Goal: Task Accomplishment & Management: Complete application form

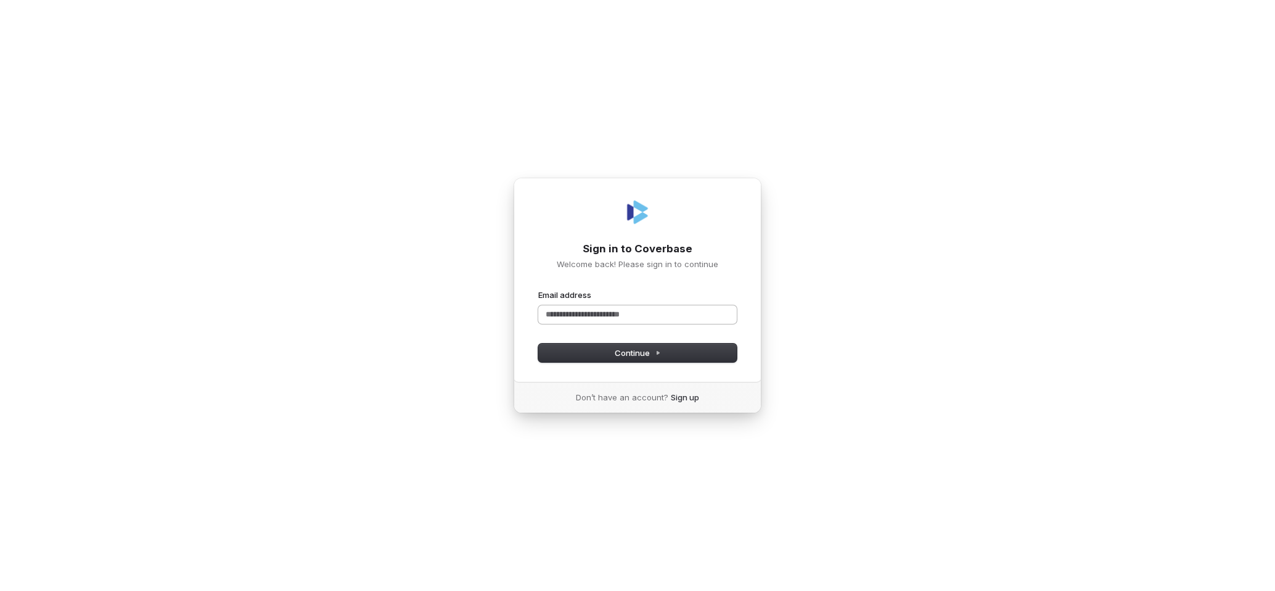
click at [633, 311] on input "Email address" at bounding box center [637, 314] width 199 height 18
click at [624, 356] on span "Continue" at bounding box center [638, 352] width 46 height 11
type input "**********"
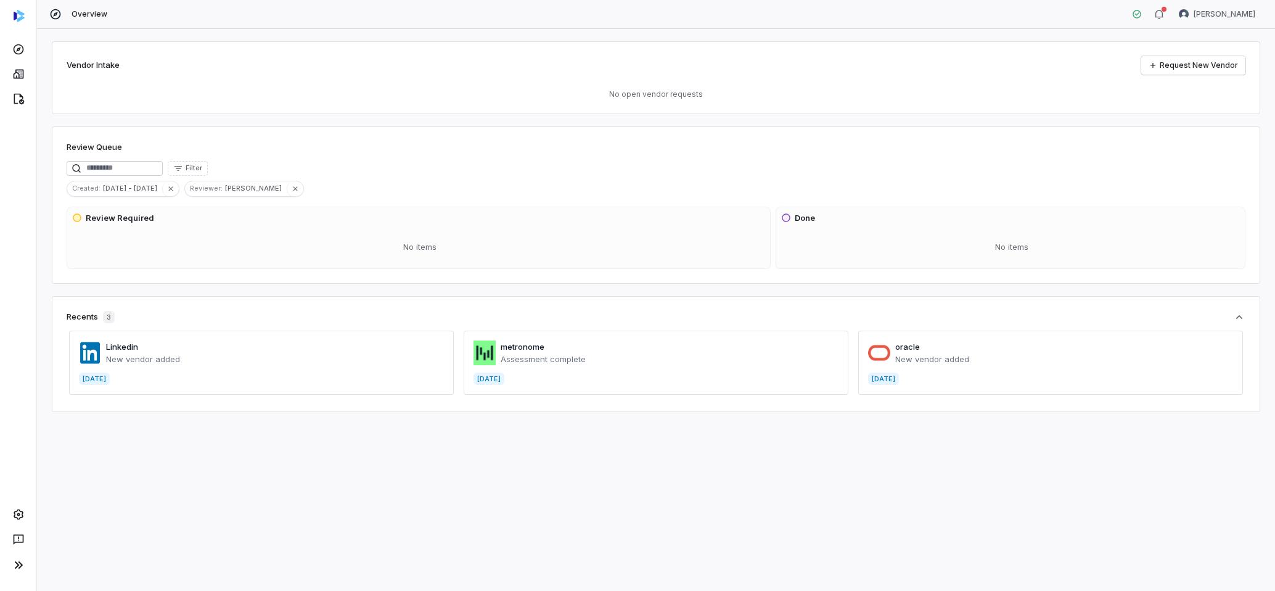
click at [398, 184] on div "Created : Aug 5 - Sep 4 Reviewer : Rachelle Guli" at bounding box center [656, 189] width 1179 height 16
click at [17, 45] on icon at bounding box center [18, 49] width 12 height 12
click at [21, 23] on div at bounding box center [18, 18] width 36 height 37
click at [20, 74] on icon at bounding box center [18, 74] width 12 height 12
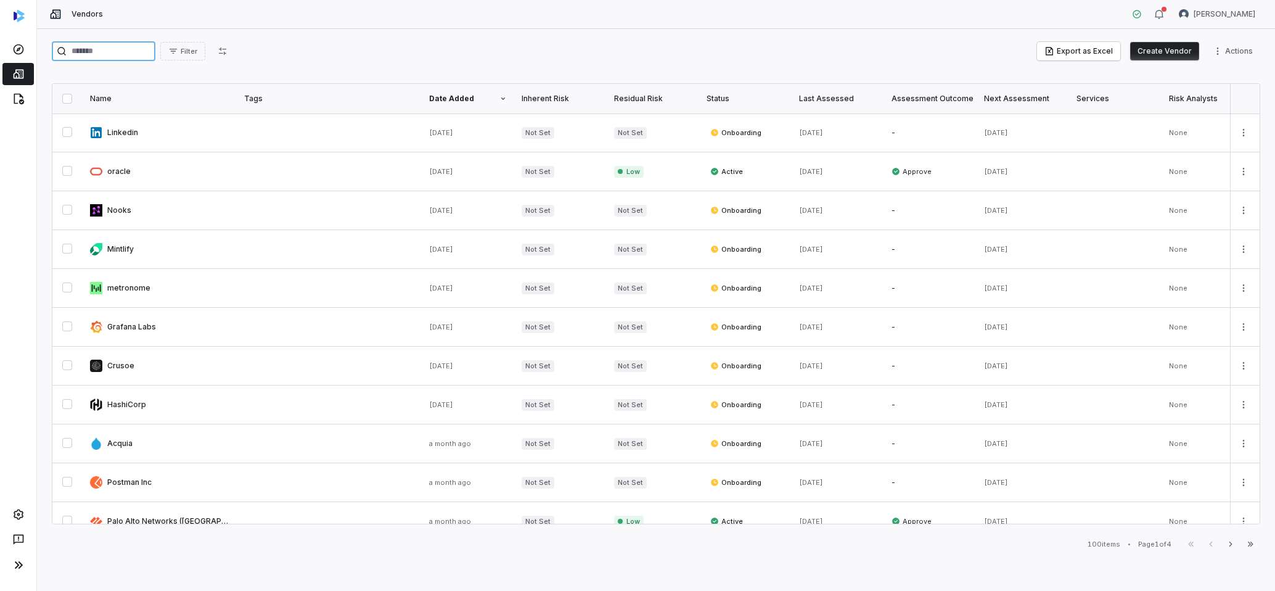
click at [124, 49] on input "search" at bounding box center [104, 51] width 104 height 20
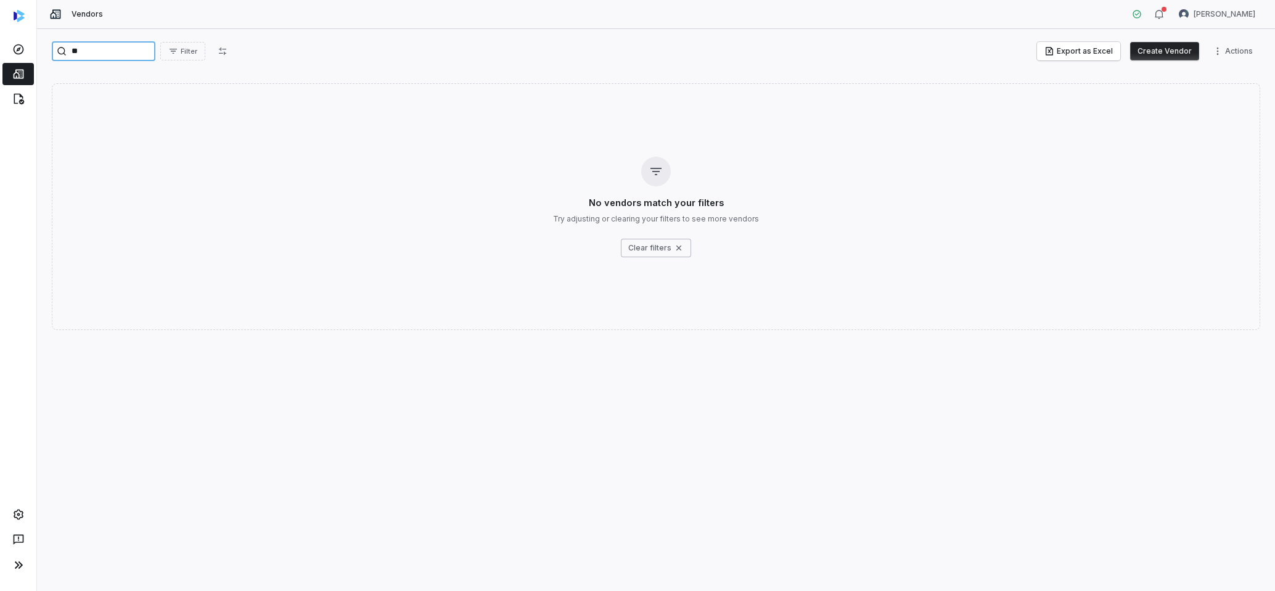
type input "*"
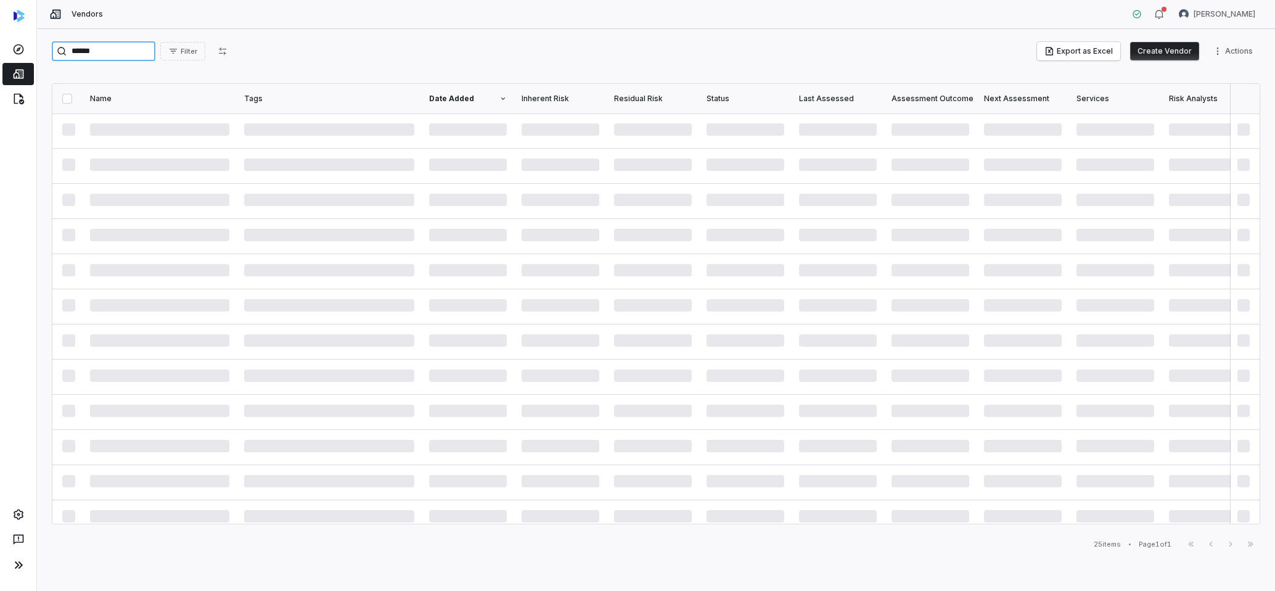
type input "*******"
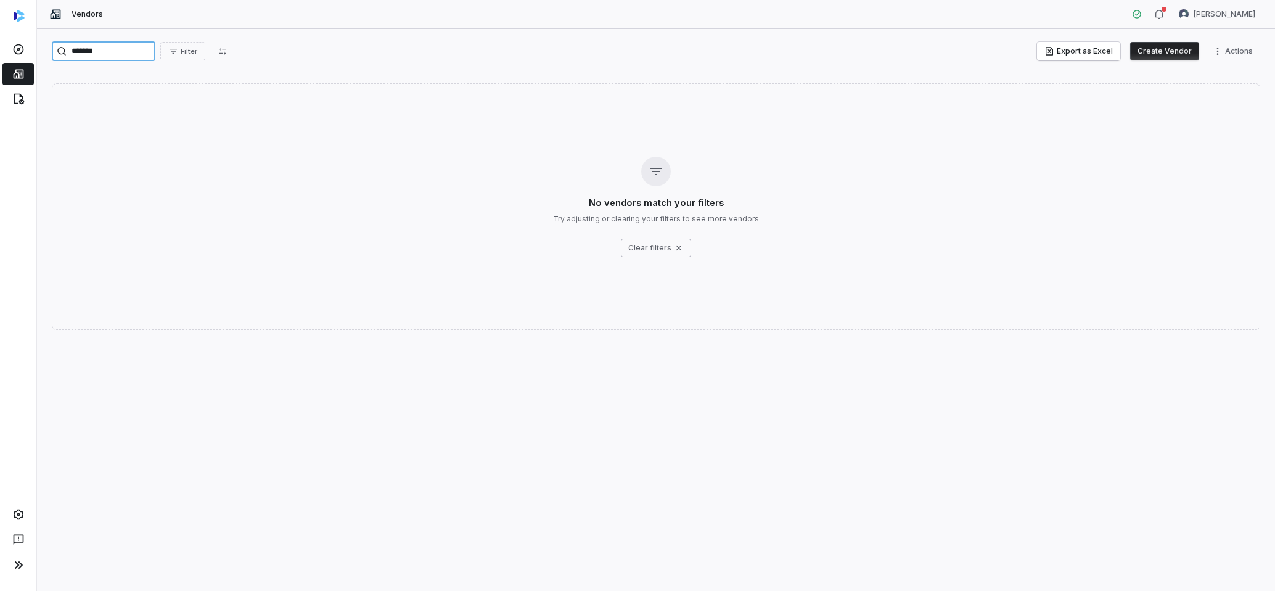
click at [120, 54] on input "*******" at bounding box center [104, 51] width 104 height 20
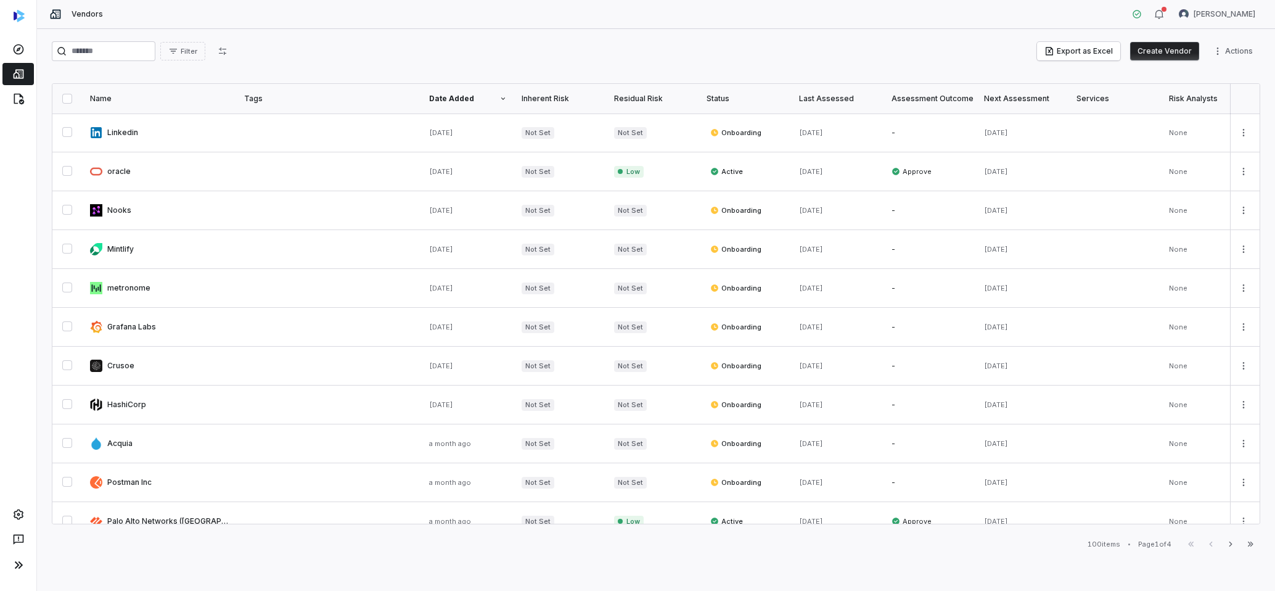
click at [111, 71] on div "Filter Export as Excel Create Vendor Actions Name Tags Date Added Inherent Risk…" at bounding box center [656, 310] width 1238 height 562
click at [1173, 50] on button "Create Vendor" at bounding box center [1164, 51] width 69 height 18
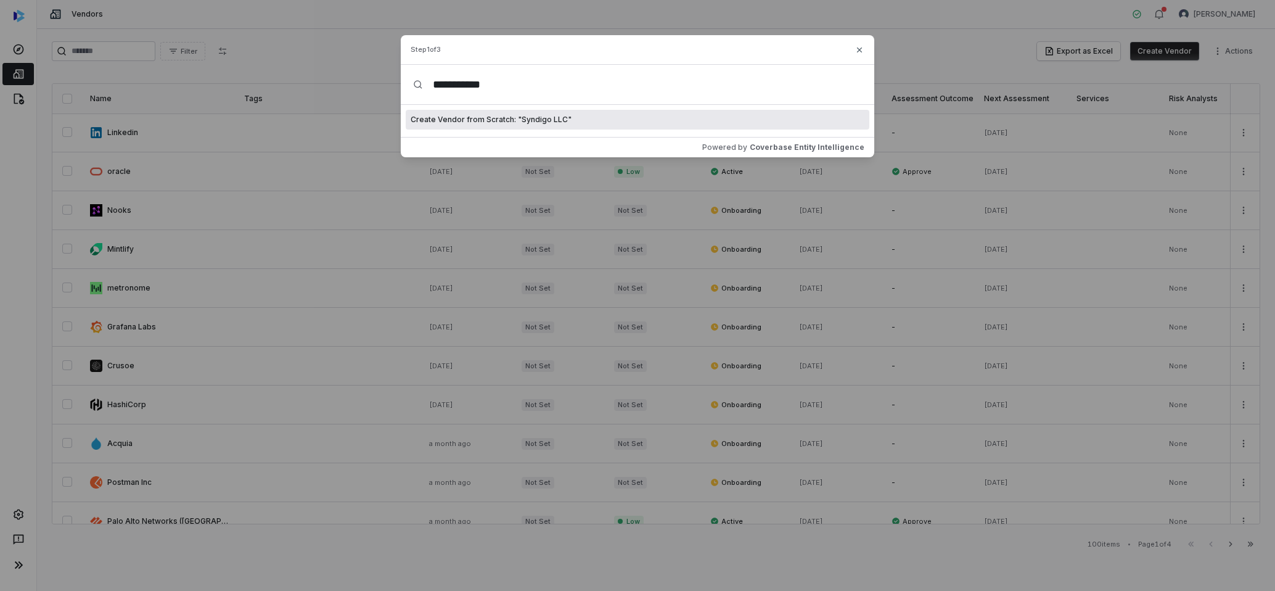
type input "**********"
click at [480, 120] on span "Create Vendor from Scratch: " Syndigo LLC "" at bounding box center [491, 120] width 161 height 10
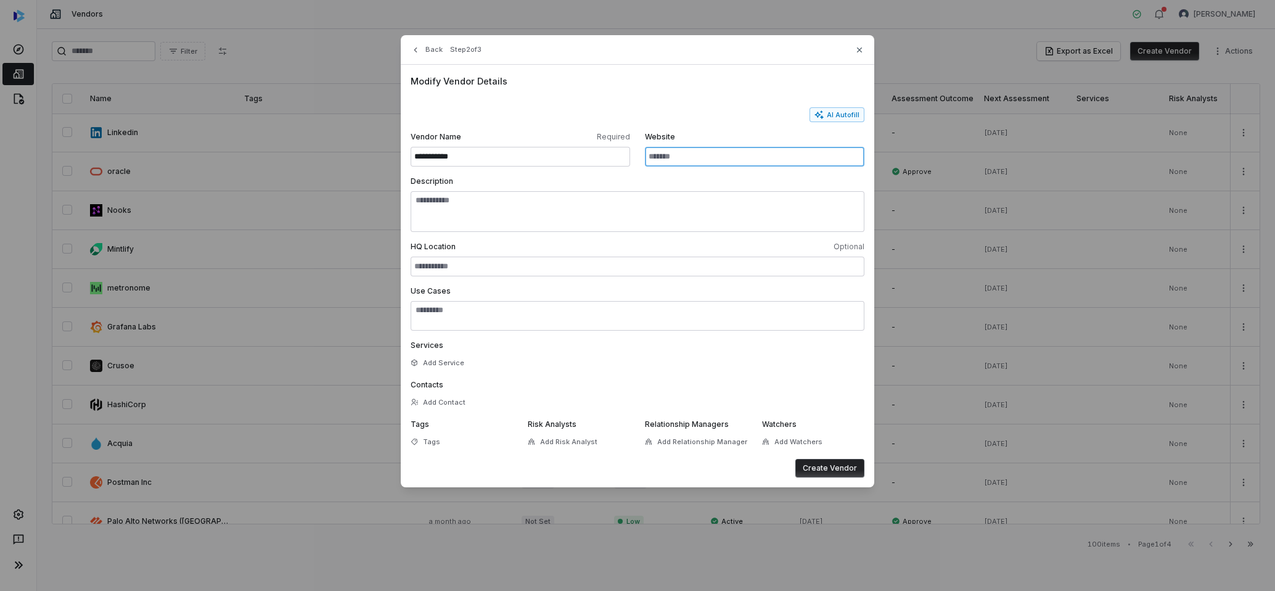
click at [719, 161] on input "Website" at bounding box center [754, 157] width 219 height 20
click at [692, 158] on input "Website" at bounding box center [754, 157] width 219 height 20
paste input "**********"
type input "**********"
click at [835, 468] on button "Create Vendor" at bounding box center [829, 468] width 69 height 18
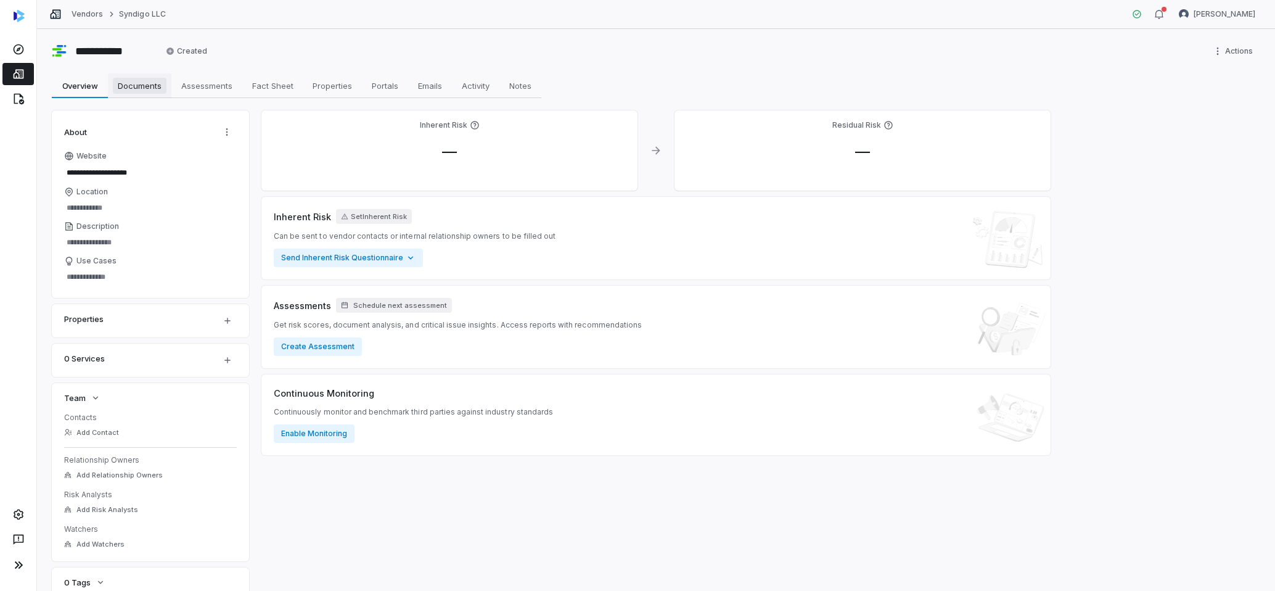
click at [132, 82] on span "Documents" at bounding box center [140, 86] width 54 height 16
type textarea "*"
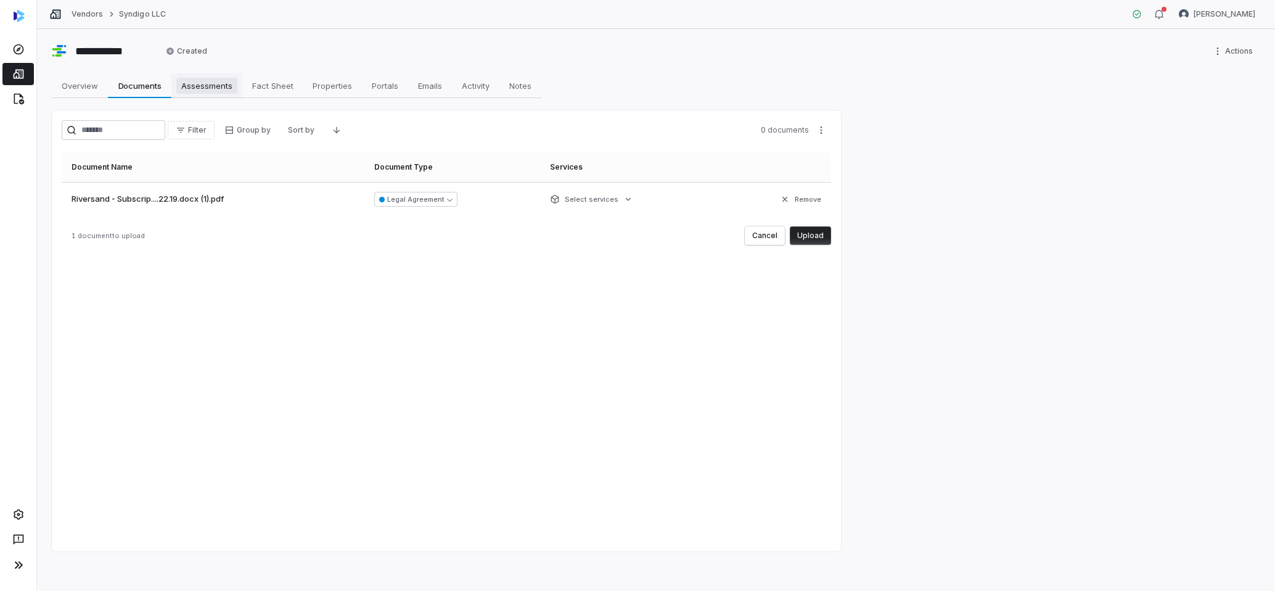
click at [203, 83] on span "Assessments" at bounding box center [206, 86] width 61 height 16
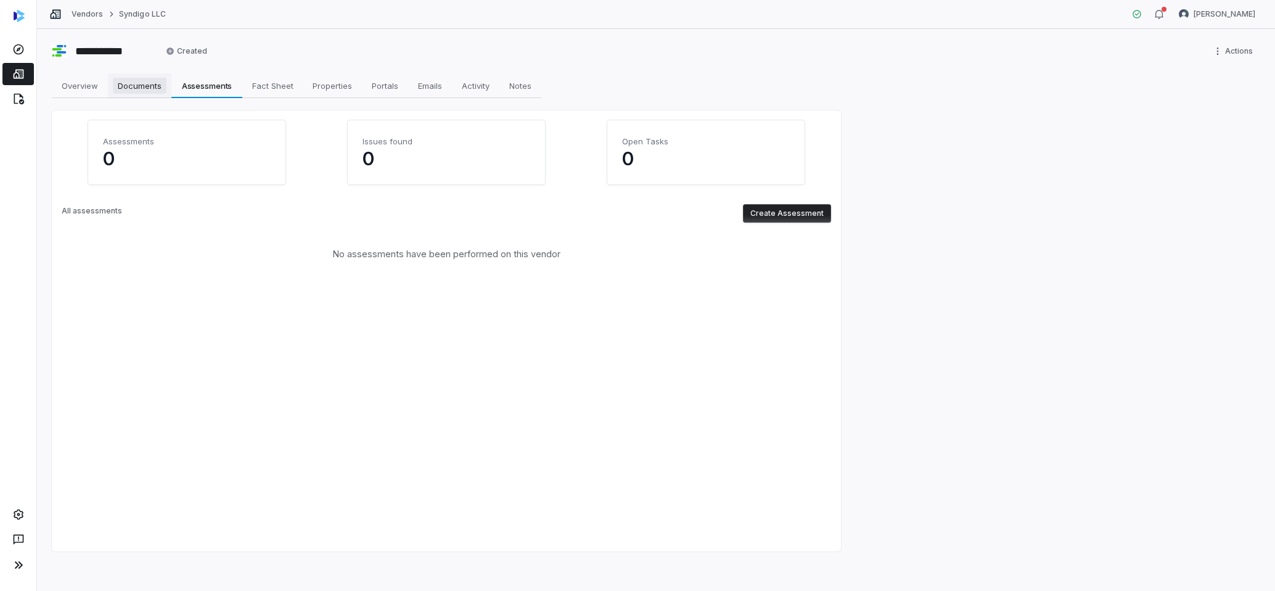
click at [138, 93] on span "Documents" at bounding box center [140, 86] width 54 height 16
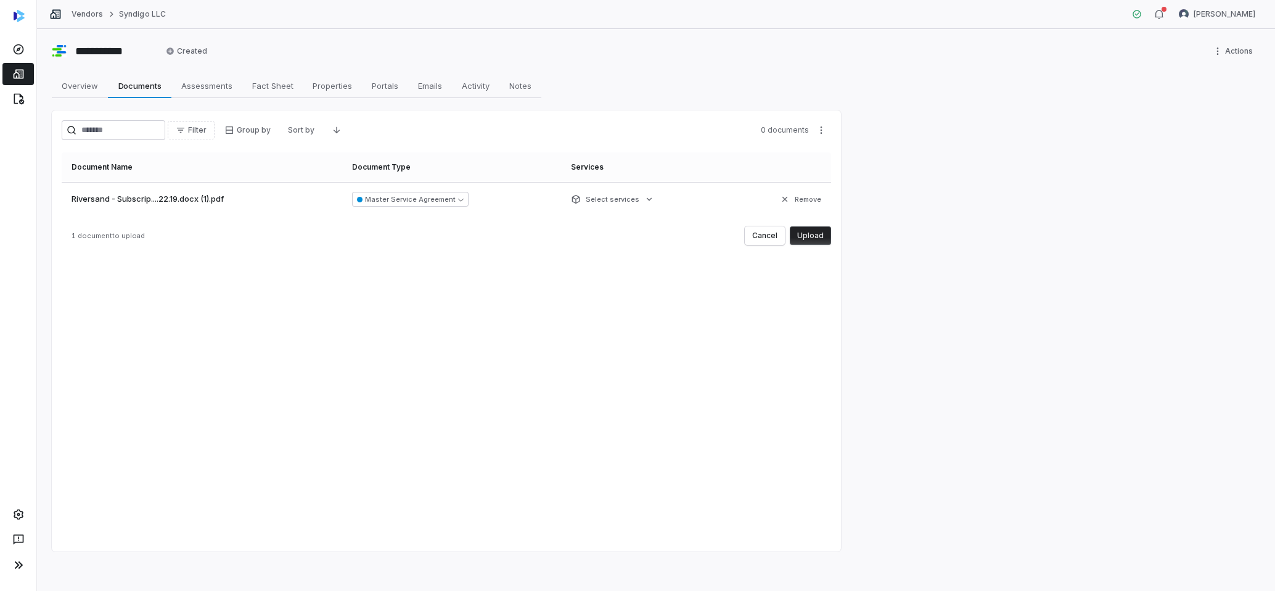
click at [821, 232] on button "Upload" at bounding box center [810, 235] width 41 height 18
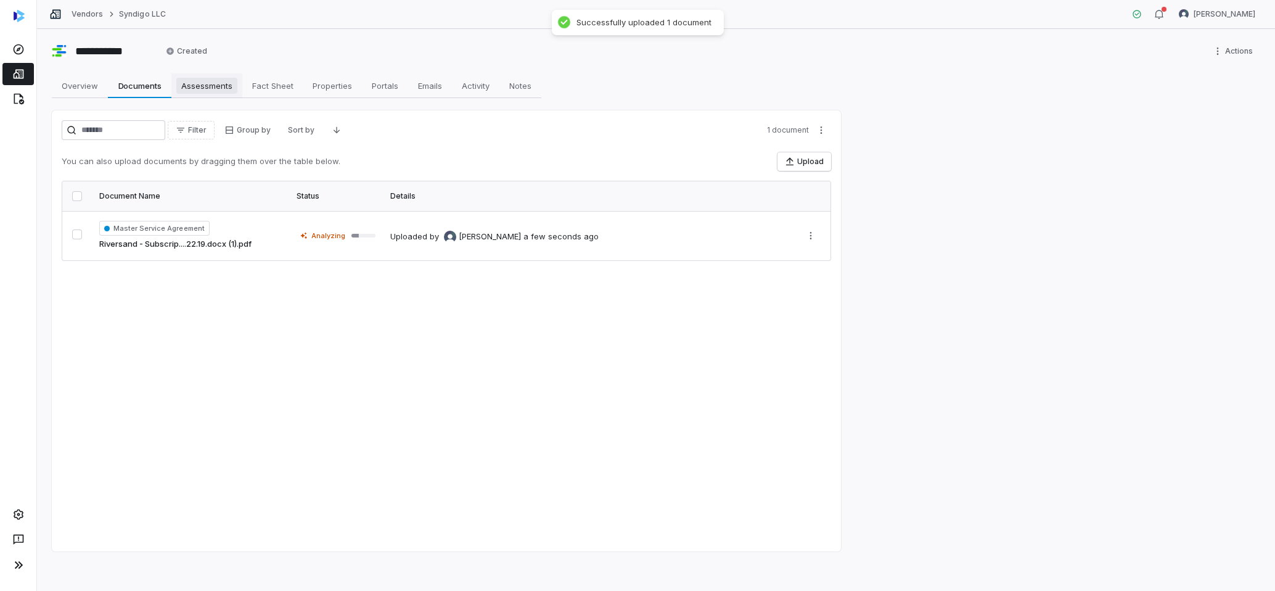
click at [199, 88] on span "Assessments" at bounding box center [206, 86] width 61 height 16
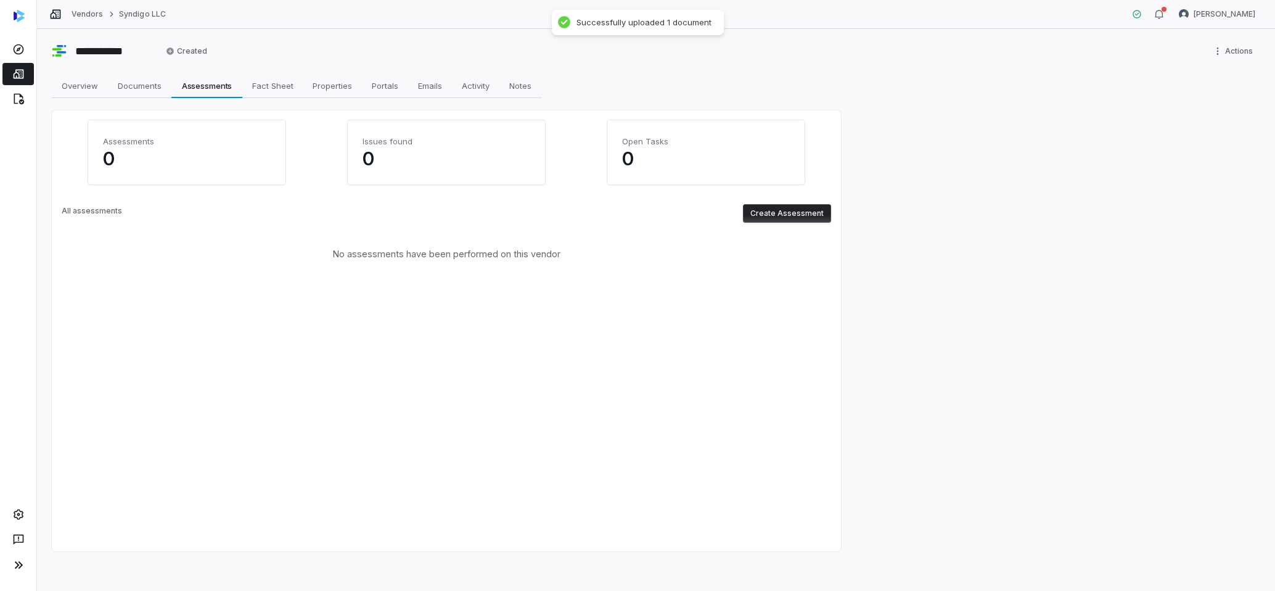
click at [781, 216] on button "Create Assessment" at bounding box center [787, 213] width 88 height 18
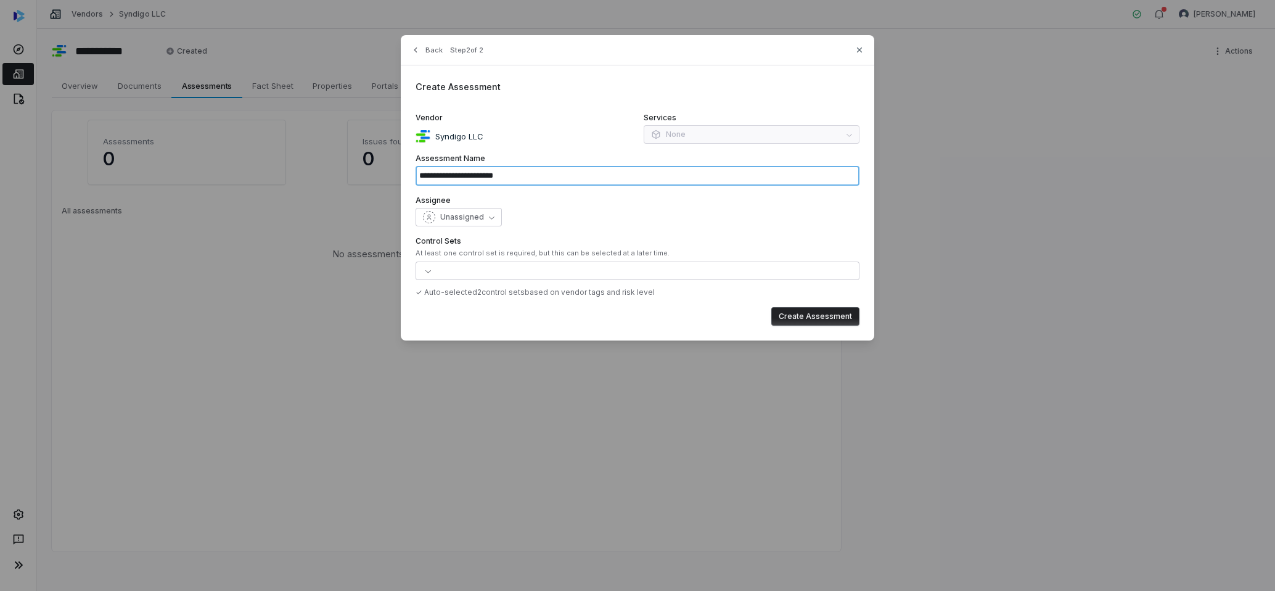
click at [532, 178] on input "**********" at bounding box center [638, 176] width 444 height 20
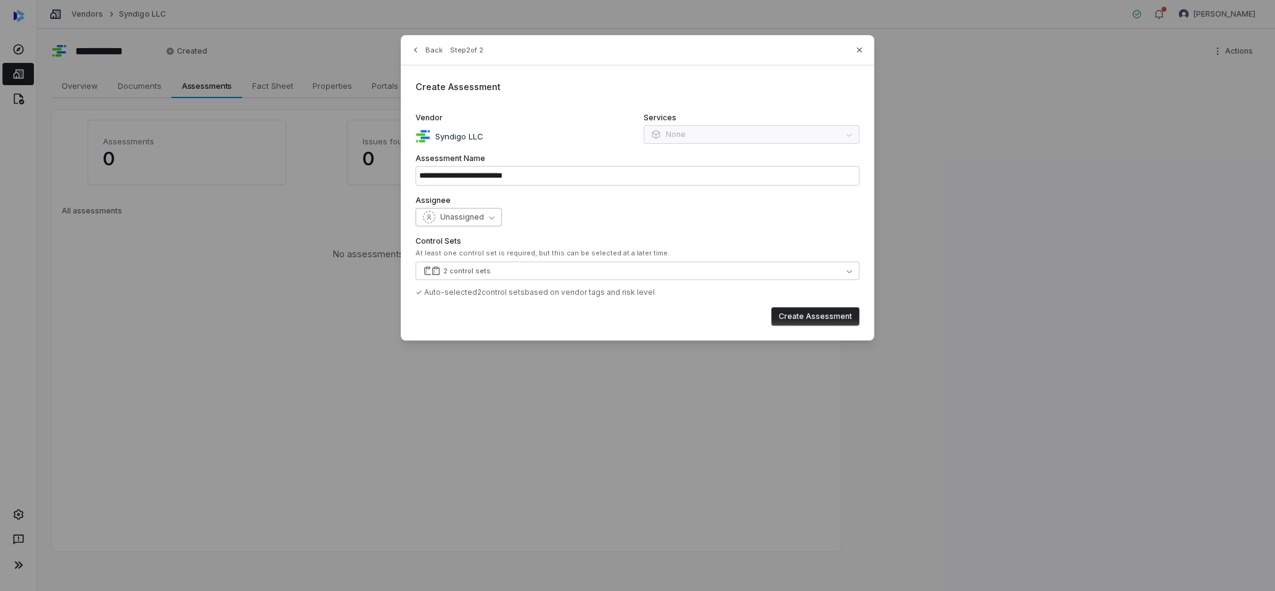
click at [489, 218] on icon "button" at bounding box center [492, 218] width 6 height 6
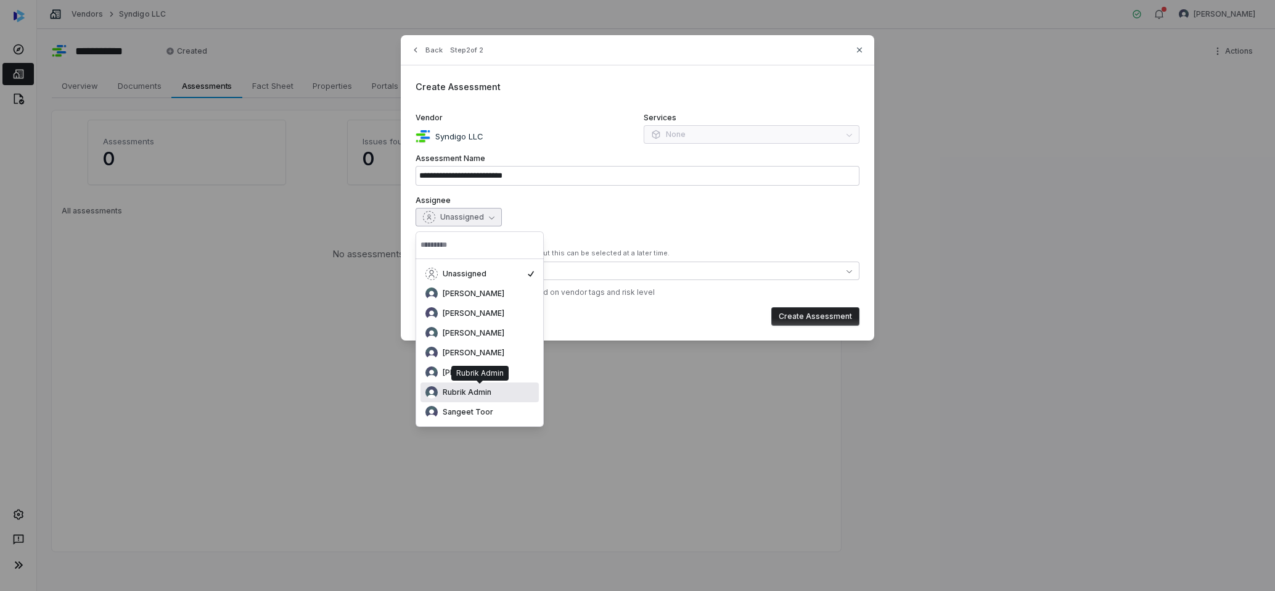
click at [467, 371] on div "Rubrik Admin" at bounding box center [479, 373] width 47 height 10
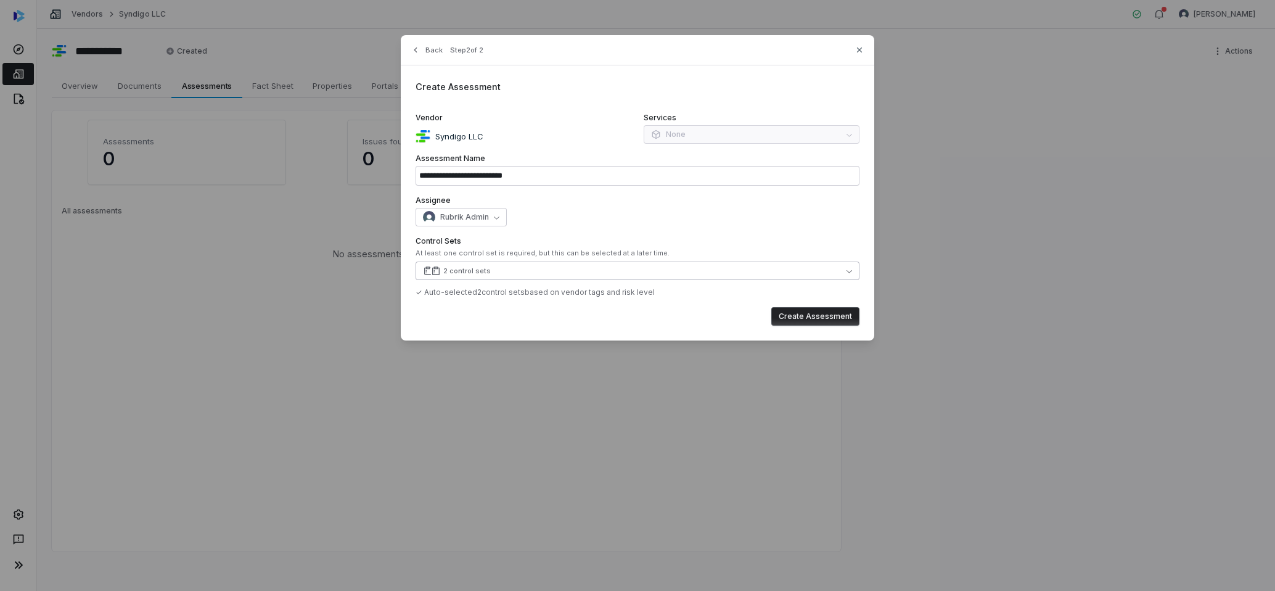
click at [748, 277] on button "2 control sets" at bounding box center [638, 270] width 444 height 18
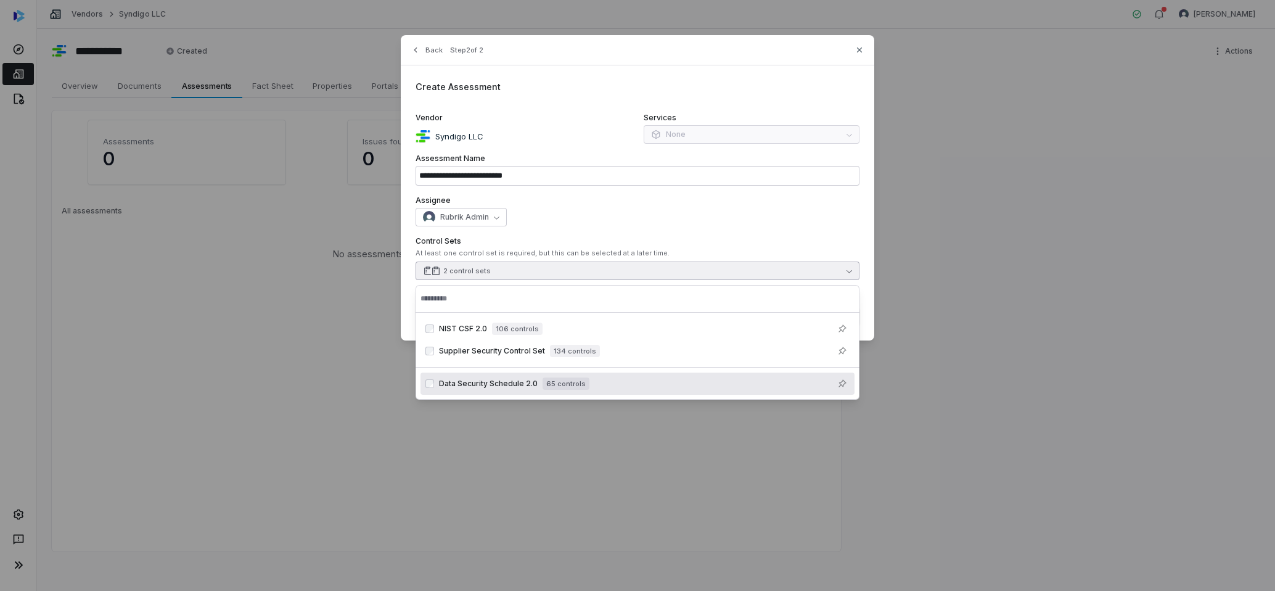
click at [514, 385] on span "Data Security Schedule 2.0" at bounding box center [488, 384] width 99 height 10
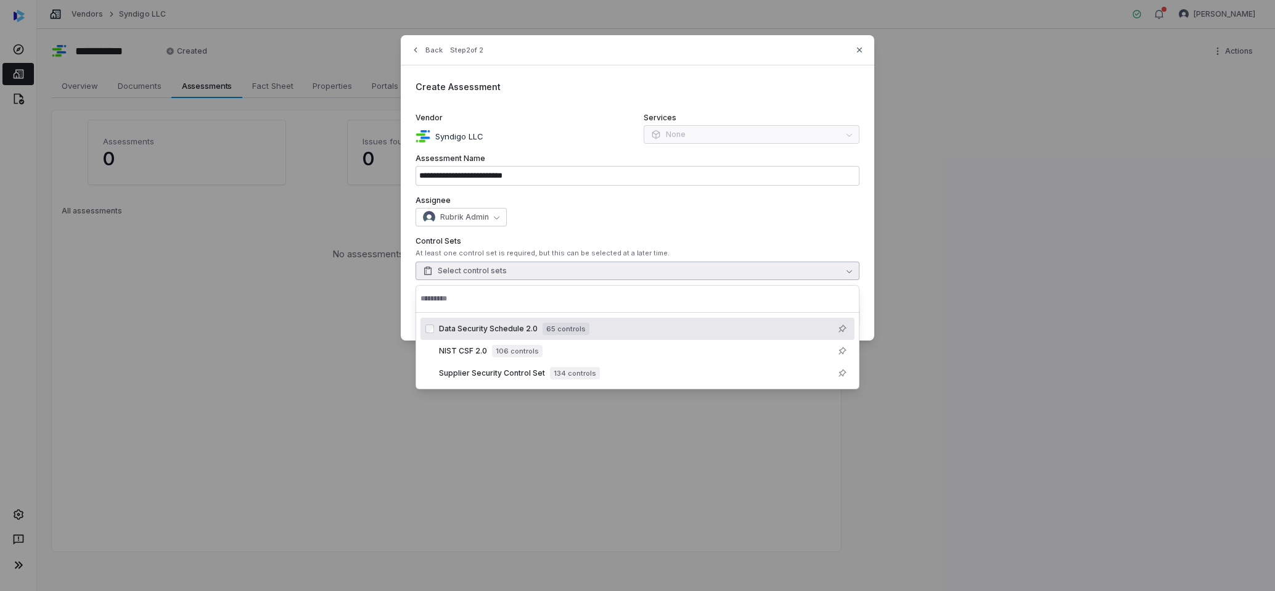
click at [443, 326] on span "Data Security Schedule 2.0" at bounding box center [488, 329] width 99 height 10
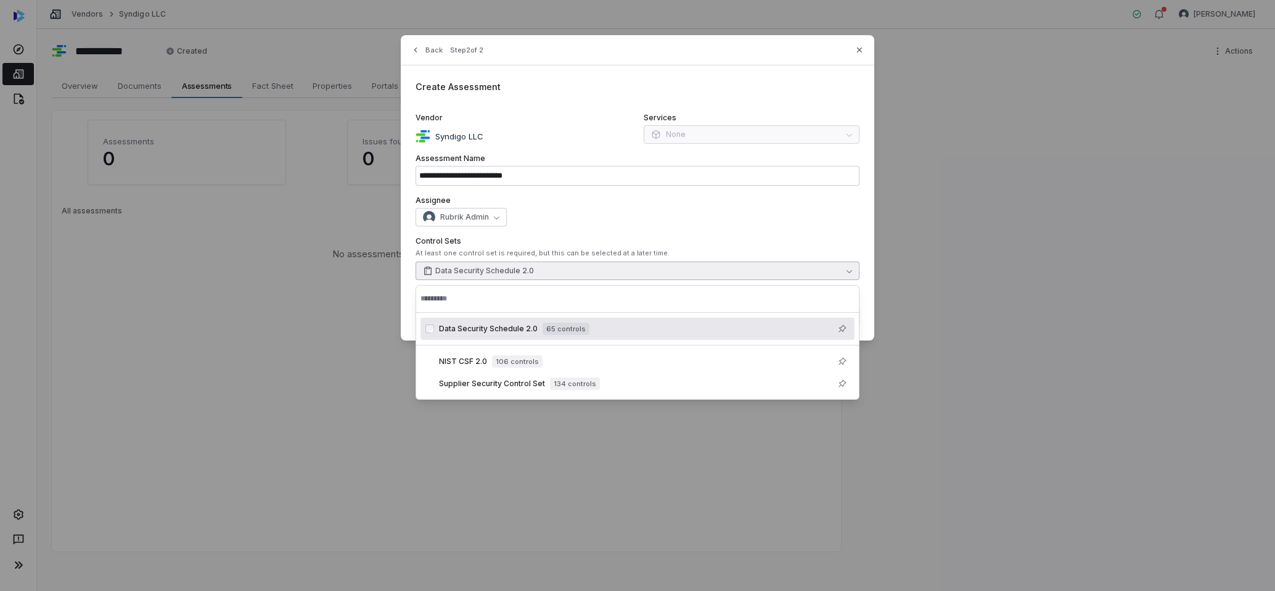
click at [799, 216] on div "Rubrik Admin" at bounding box center [638, 217] width 444 height 18
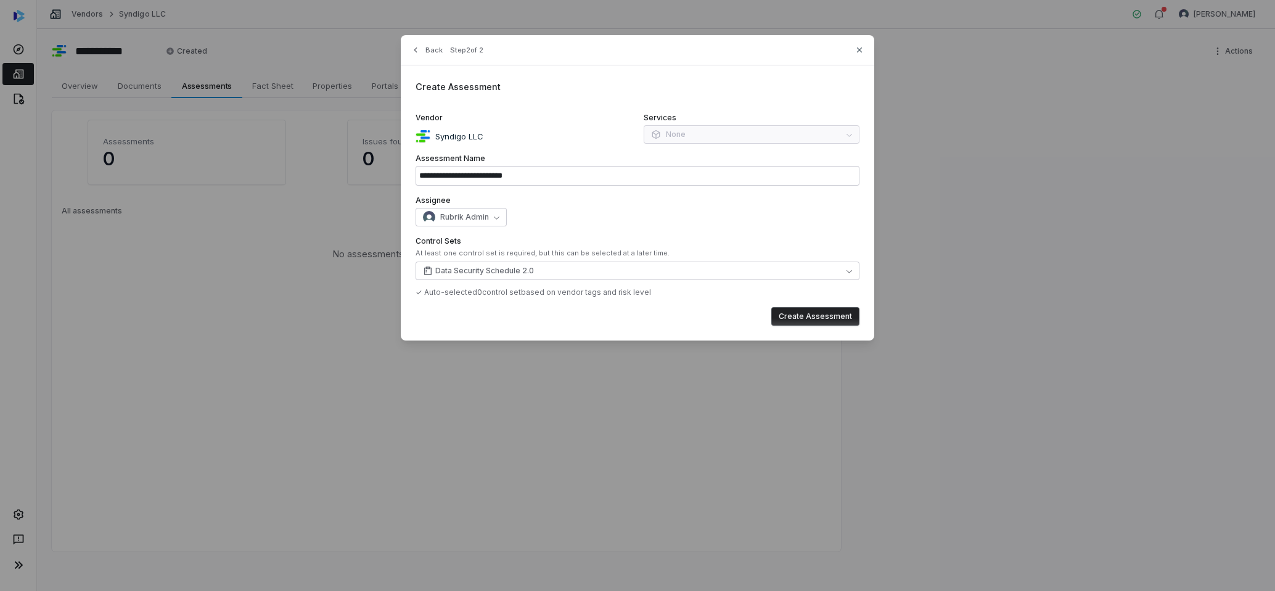
click at [803, 316] on button "Create Assessment" at bounding box center [815, 316] width 88 height 18
type input "**********"
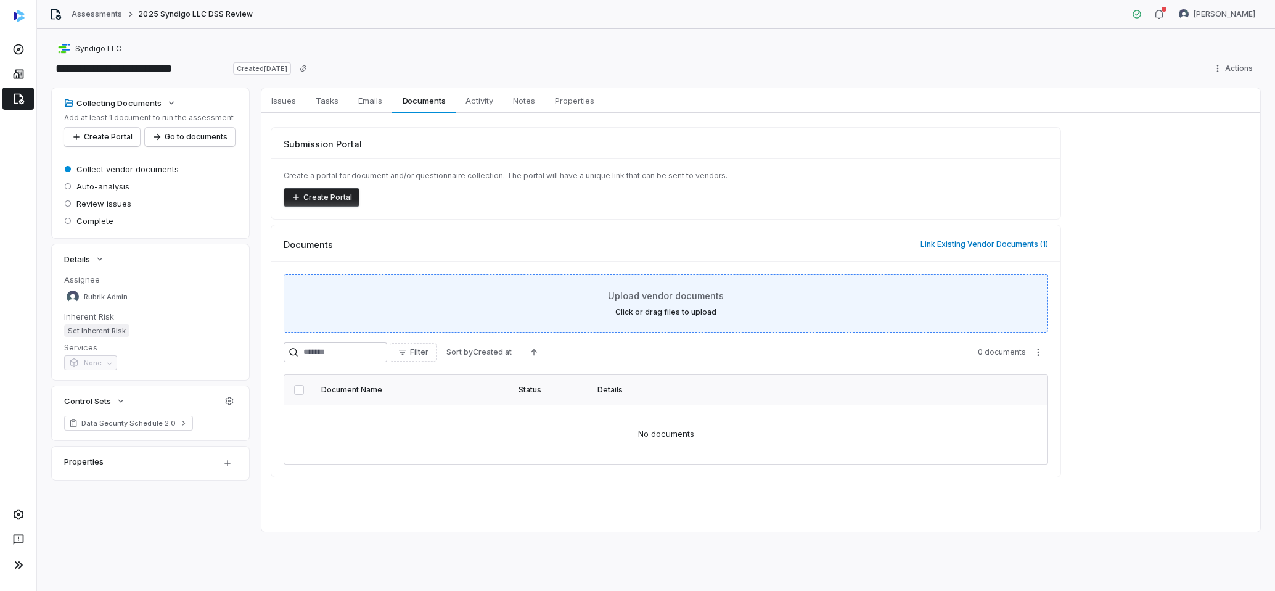
click at [606, 314] on div "Upload vendor documents Click or drag files to upload" at bounding box center [666, 303] width 734 height 28
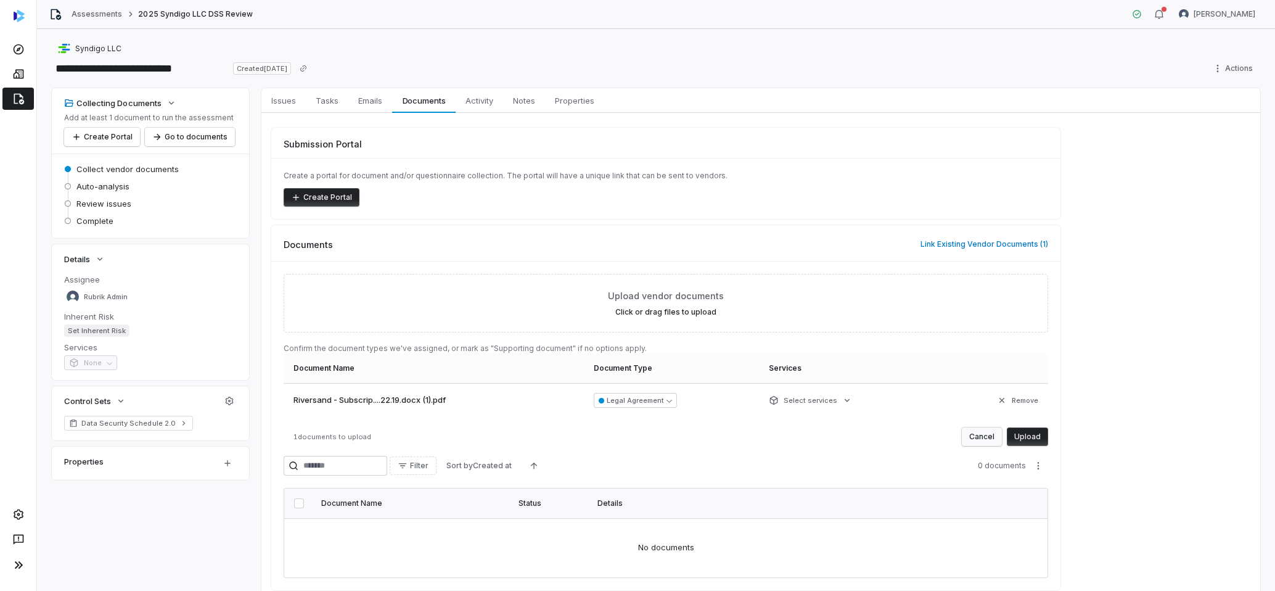
click at [978, 437] on button "Cancel" at bounding box center [982, 436] width 40 height 18
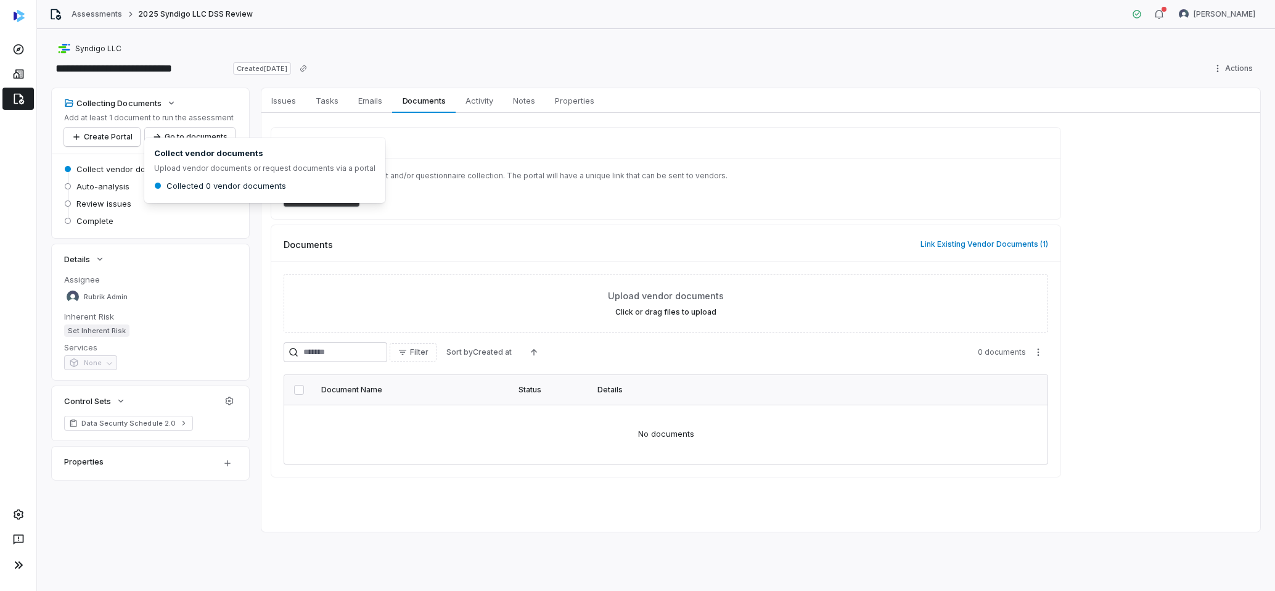
click at [110, 169] on span "Collect vendor documents" at bounding box center [127, 168] width 102 height 11
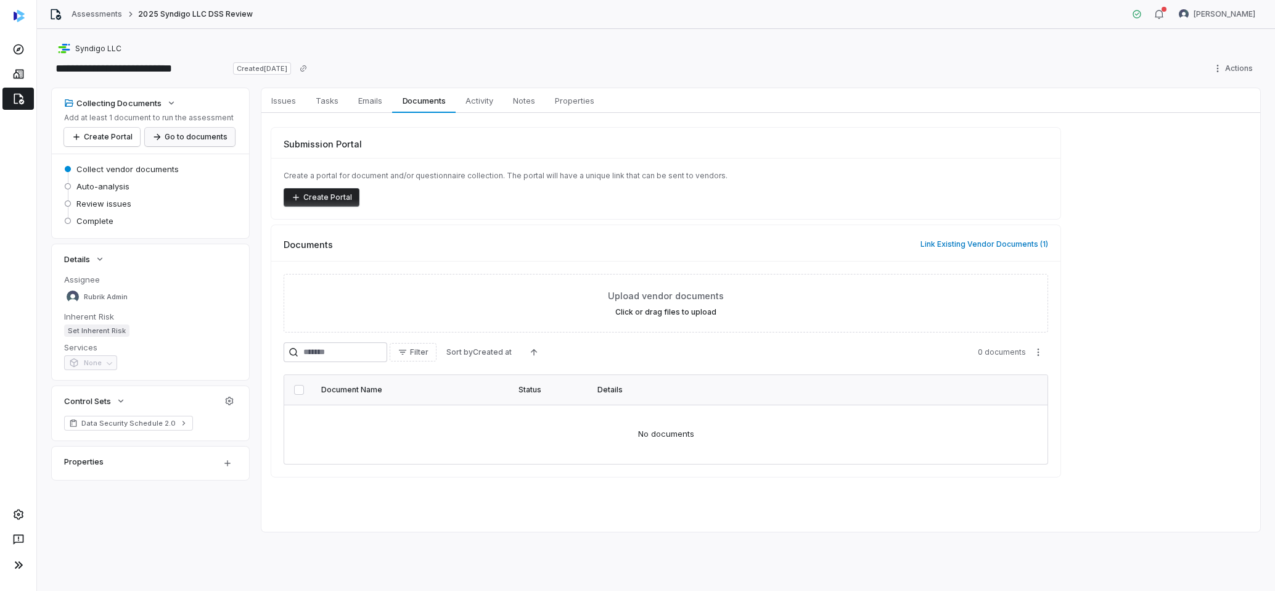
click at [195, 133] on button "Go to documents" at bounding box center [190, 137] width 90 height 18
click at [236, 136] on div "Collecting Documents Add at least 1 document to run the assessment Create Porta…" at bounding box center [150, 121] width 173 height 51
click at [483, 136] on div "Submission Portal" at bounding box center [665, 139] width 789 height 23
click at [280, 100] on span "Issues" at bounding box center [283, 100] width 35 height 16
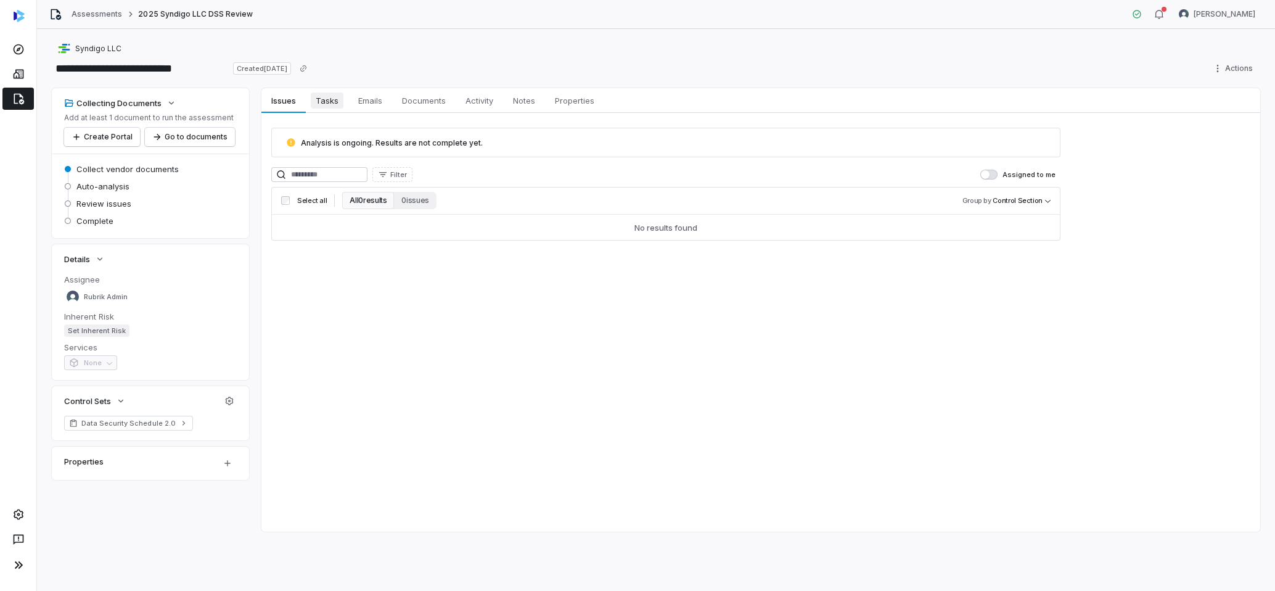
click at [331, 102] on span "Tasks" at bounding box center [327, 100] width 33 height 16
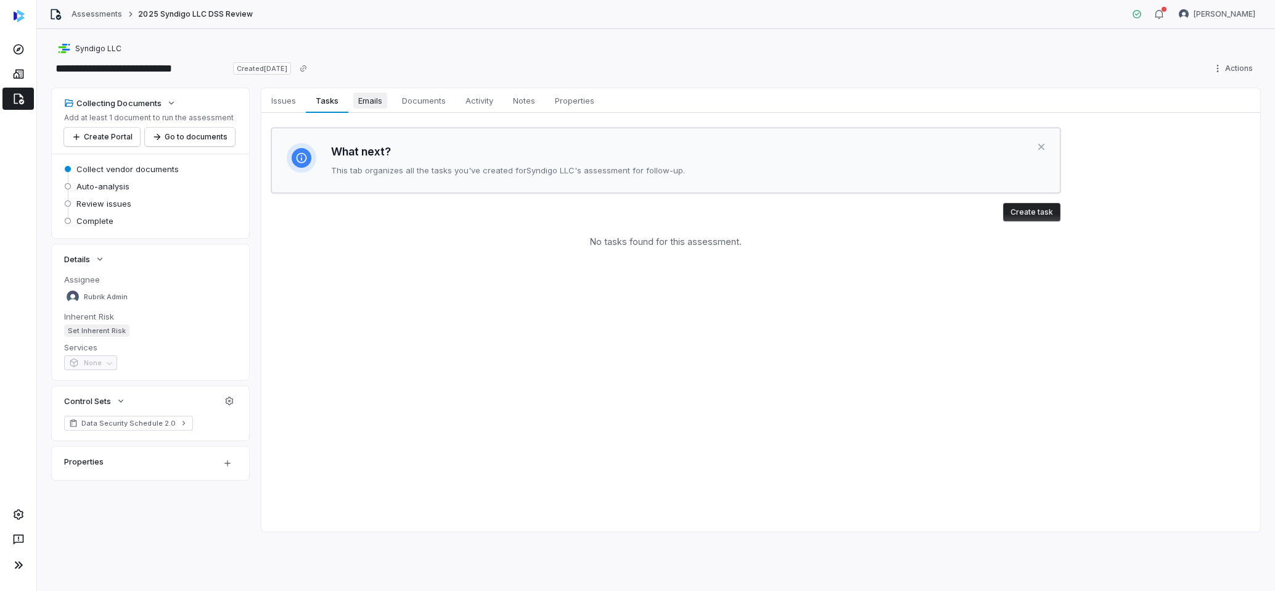
click at [377, 104] on span "Emails" at bounding box center [370, 100] width 34 height 16
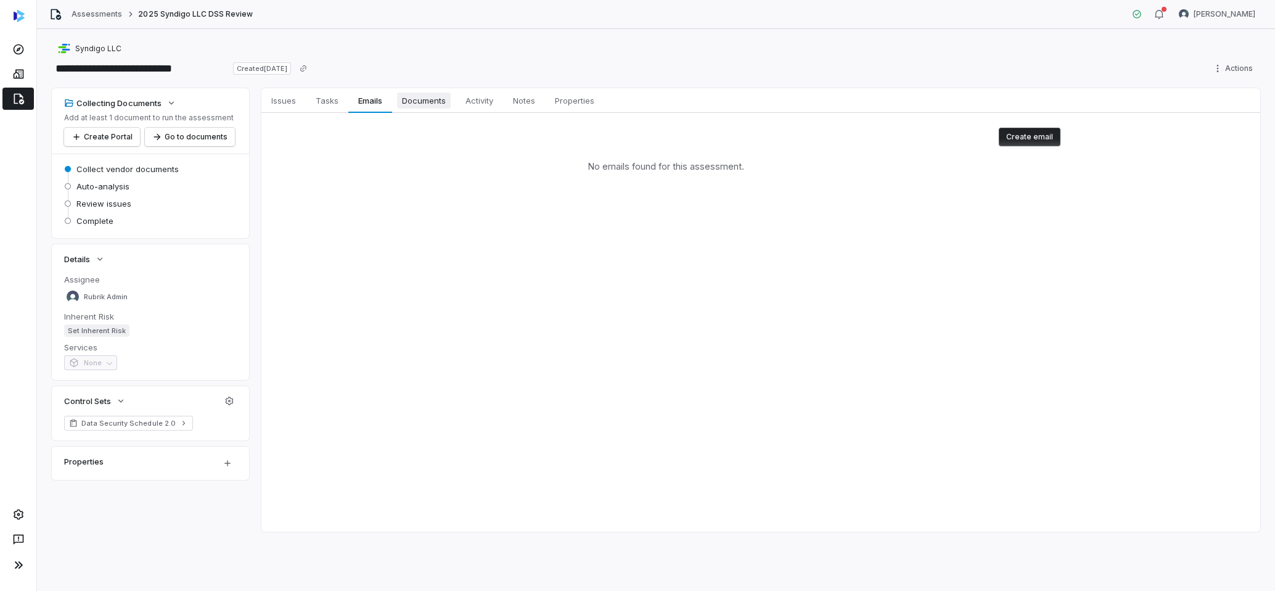
click at [424, 102] on span "Documents" at bounding box center [424, 100] width 54 height 16
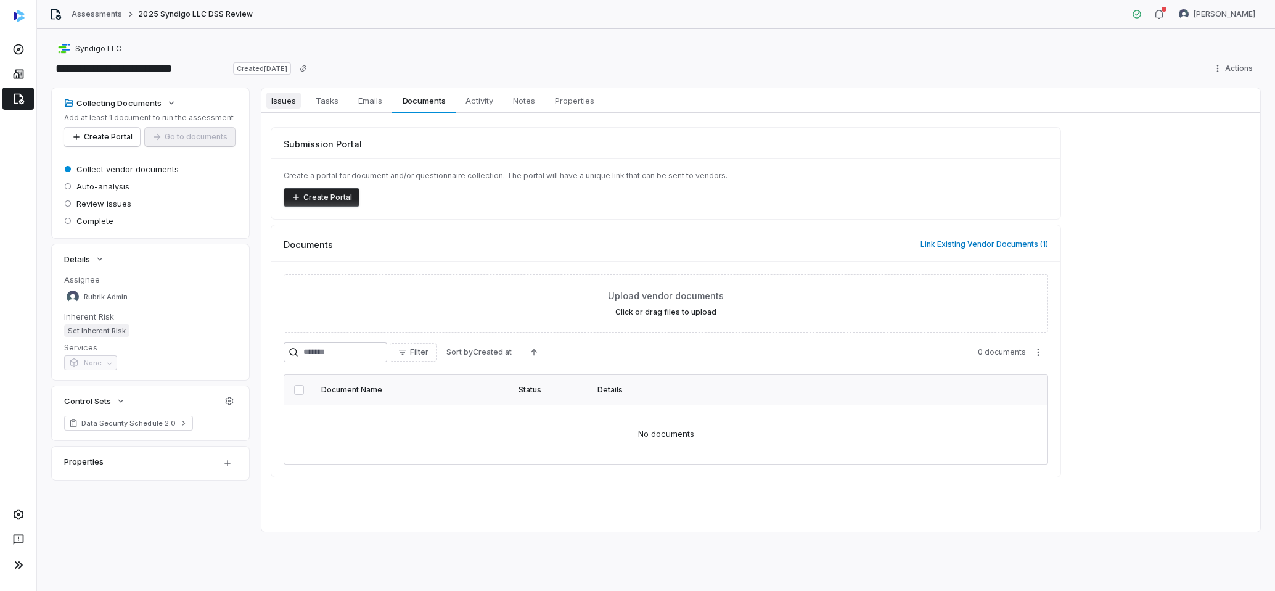
click at [279, 103] on span "Issues" at bounding box center [283, 100] width 35 height 16
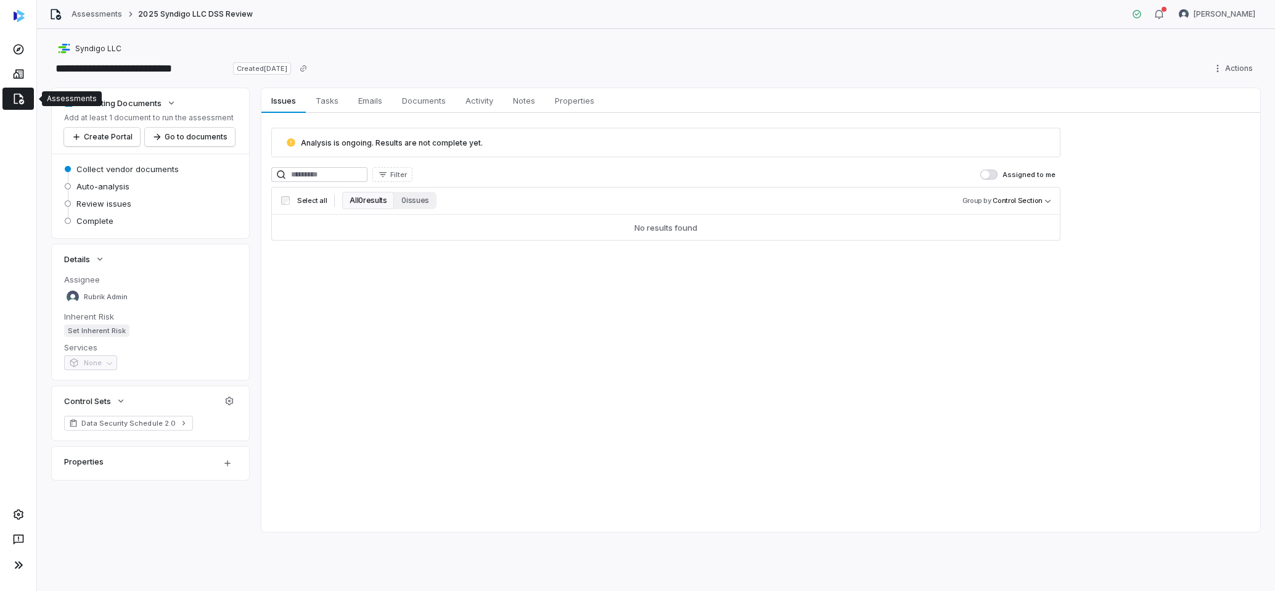
click at [10, 101] on link at bounding box center [17, 99] width 31 height 22
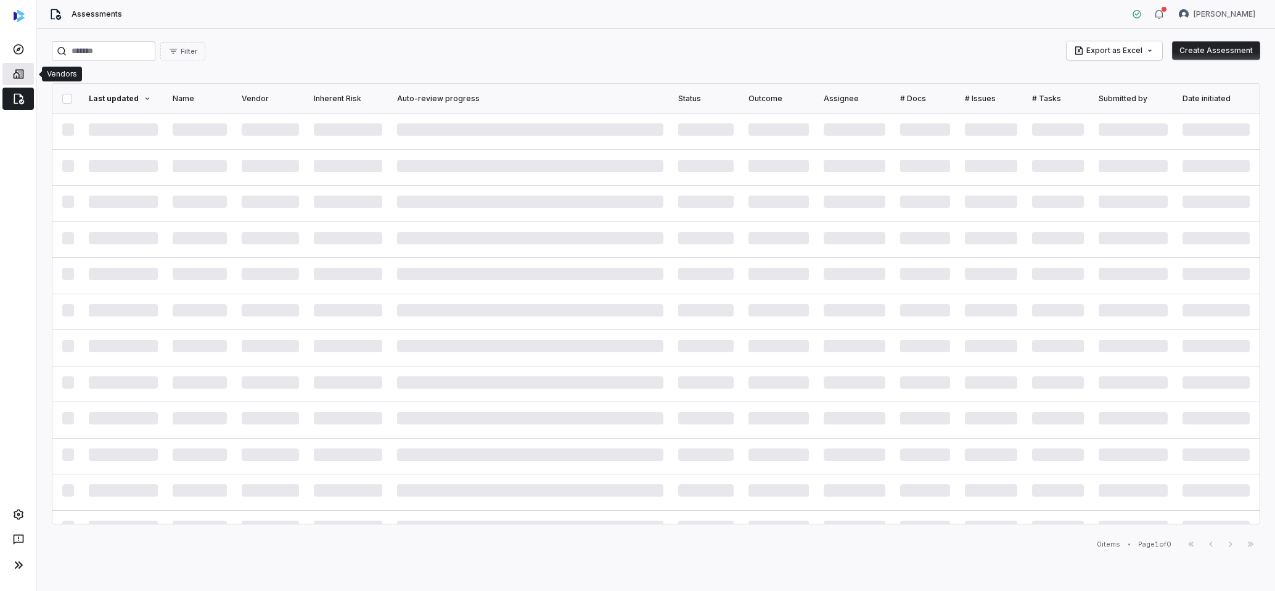
click at [16, 79] on icon at bounding box center [18, 74] width 12 height 12
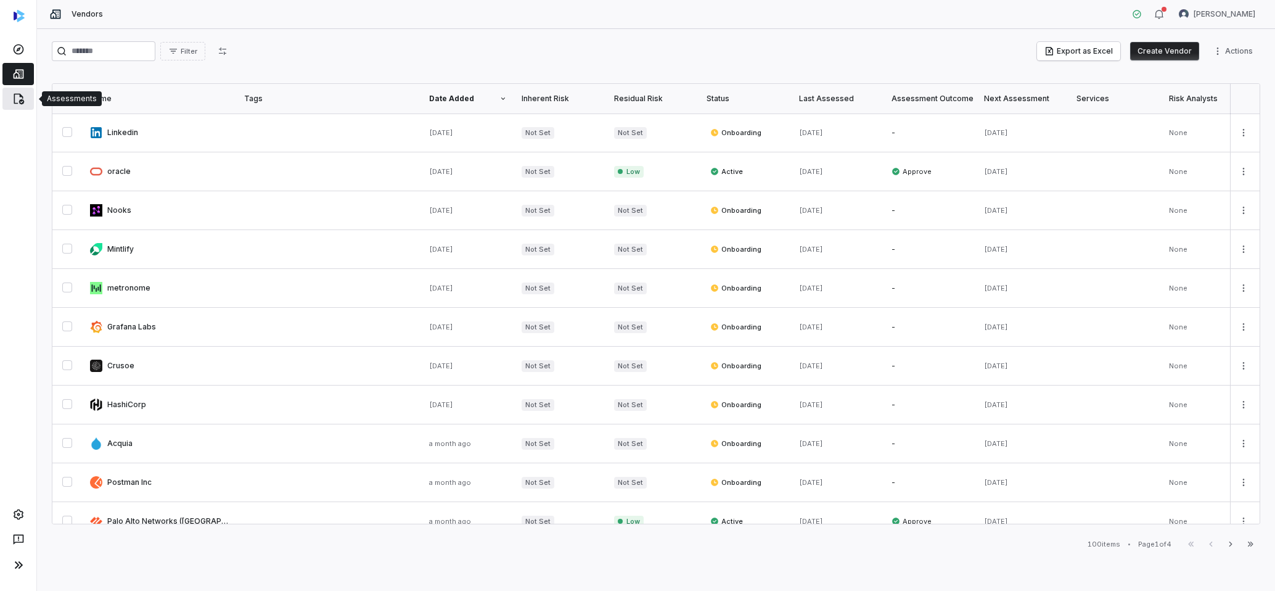
click at [12, 102] on icon at bounding box center [18, 98] width 12 height 12
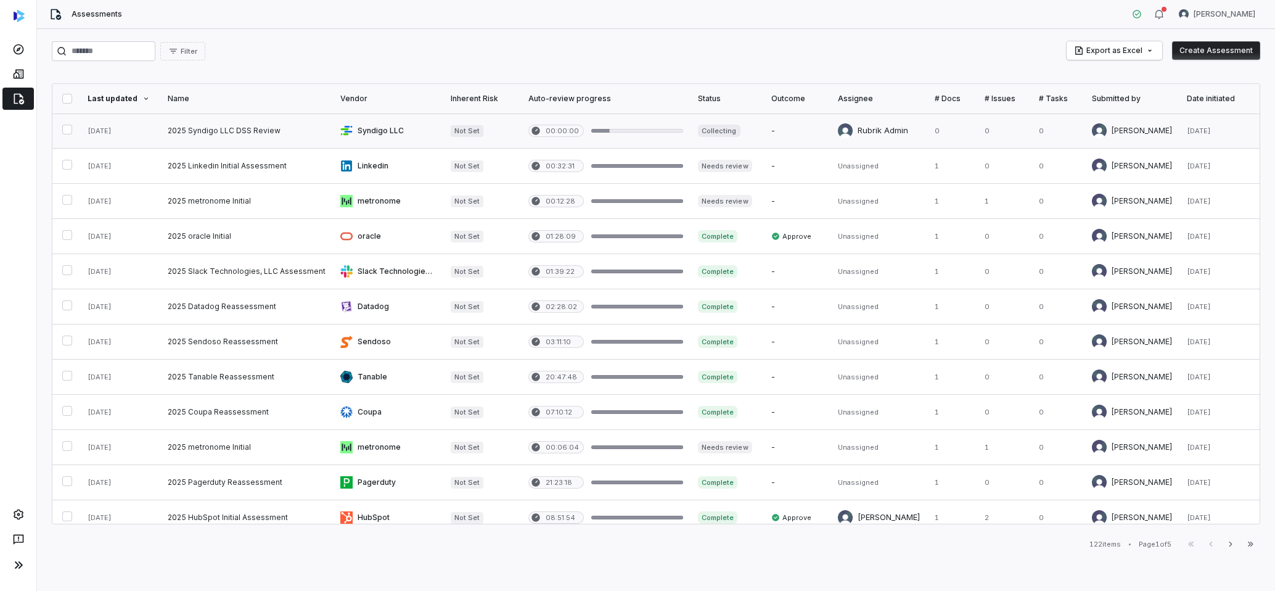
click at [171, 133] on link at bounding box center [246, 130] width 173 height 35
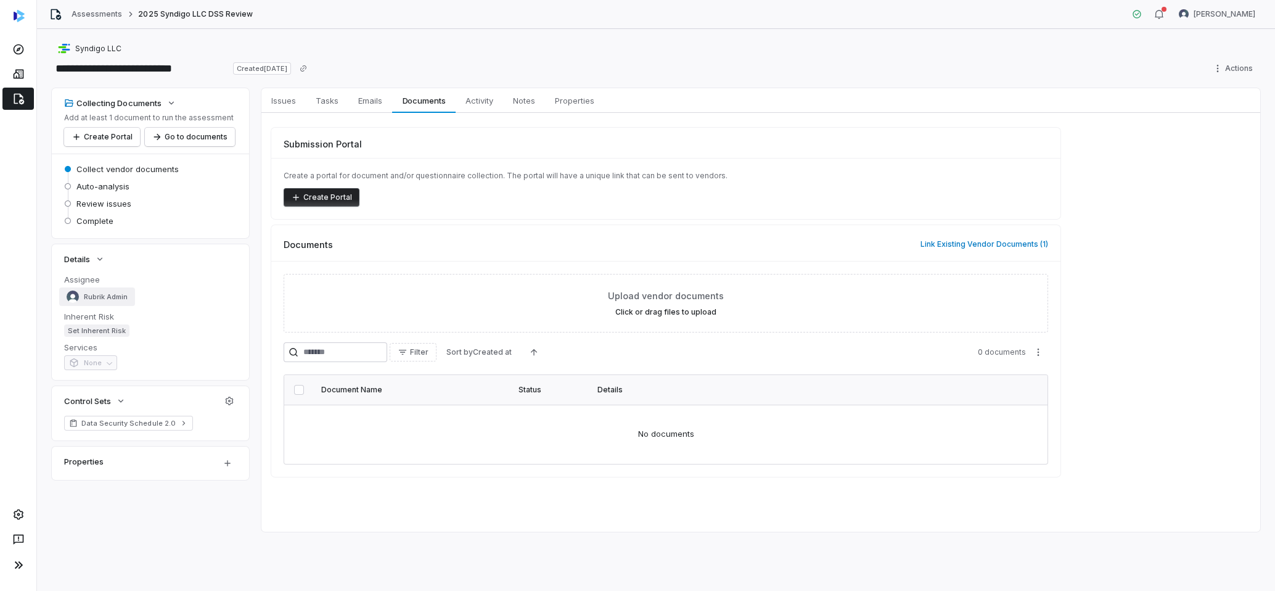
click at [110, 296] on span "Rubrik Admin" at bounding box center [106, 296] width 44 height 9
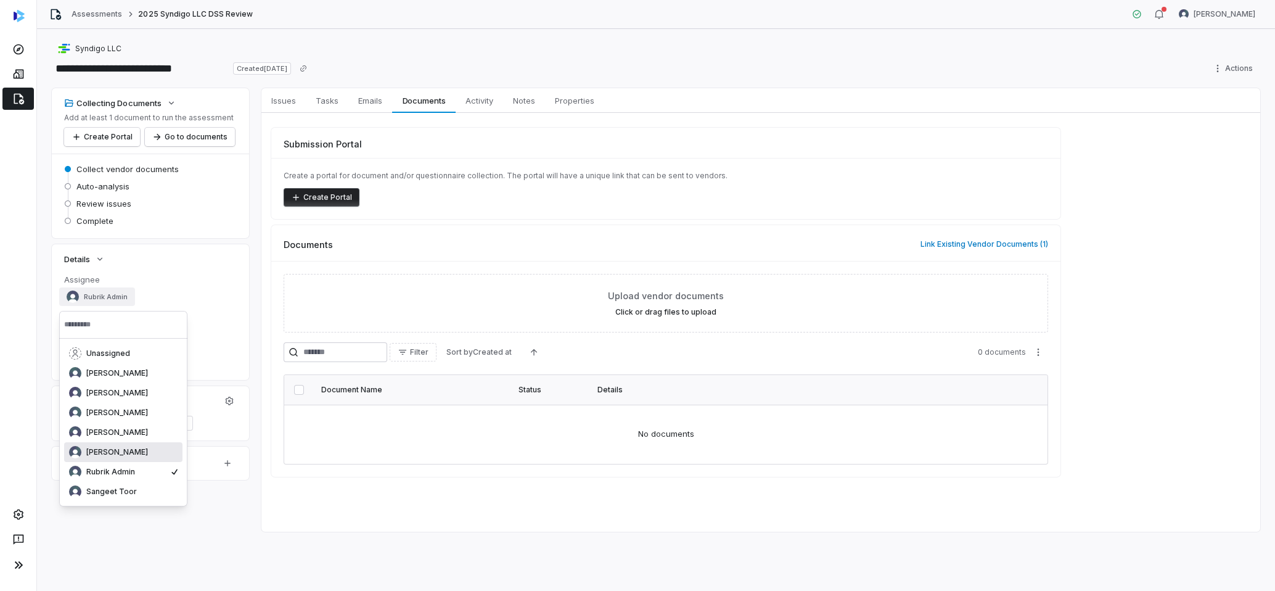
click at [121, 447] on span "Rachelle Guli" at bounding box center [117, 452] width 62 height 10
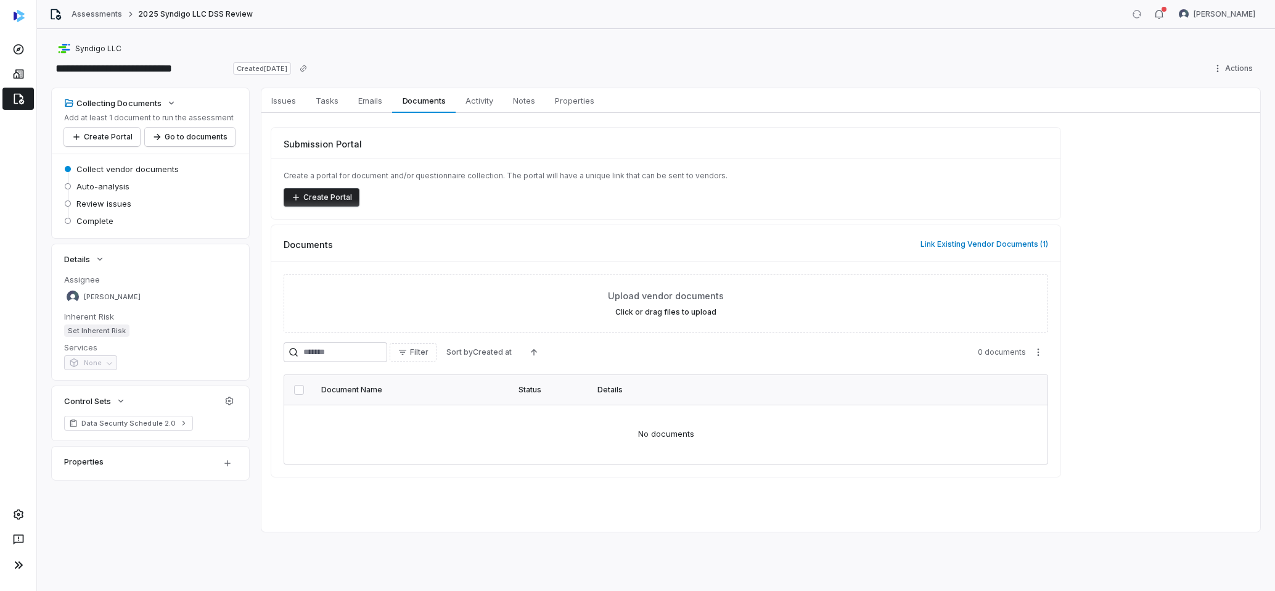
click at [191, 496] on div "Collecting Documents Add at least 1 document to run the assessment Create Porta…" at bounding box center [656, 309] width 1208 height 443
click at [220, 470] on html "**********" at bounding box center [637, 295] width 1275 height 591
click at [223, 465] on html "**********" at bounding box center [637, 295] width 1275 height 591
click at [55, 513] on div "Collecting Documents Add at least 1 document to run the assessment Create Porta…" at bounding box center [656, 309] width 1208 height 443
click at [186, 333] on dd "Set Inherent Risk" at bounding box center [150, 330] width 173 height 12
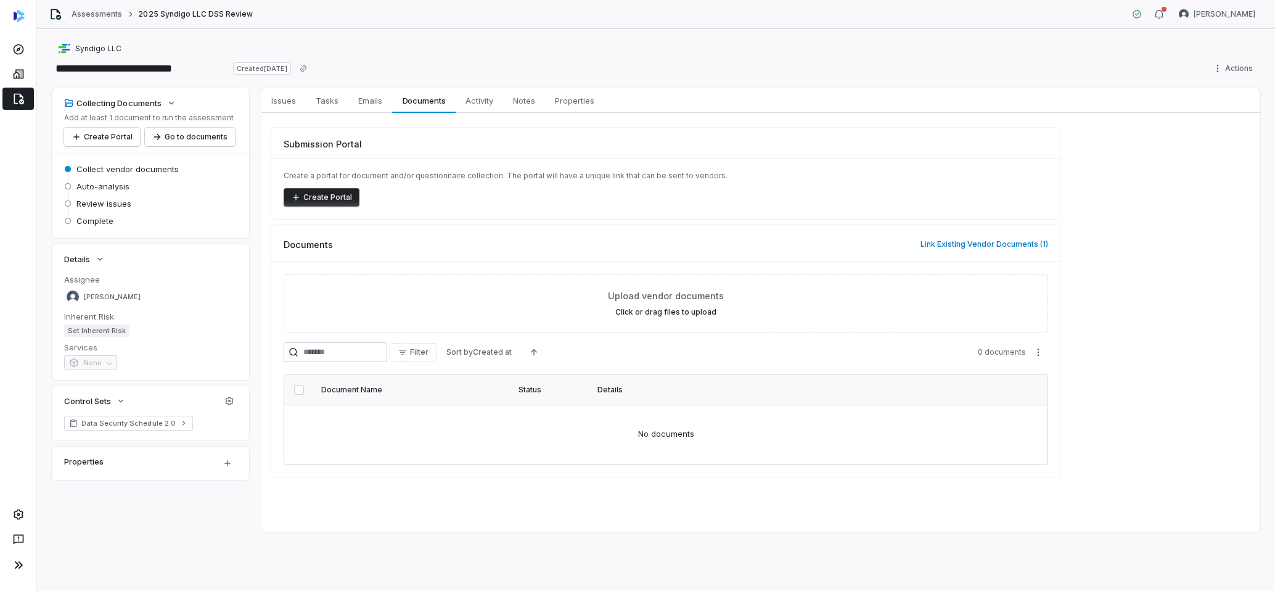
click at [410, 50] on div "Syndigo LLC" at bounding box center [656, 48] width 1208 height 15
click at [277, 99] on span "Issues" at bounding box center [283, 100] width 35 height 16
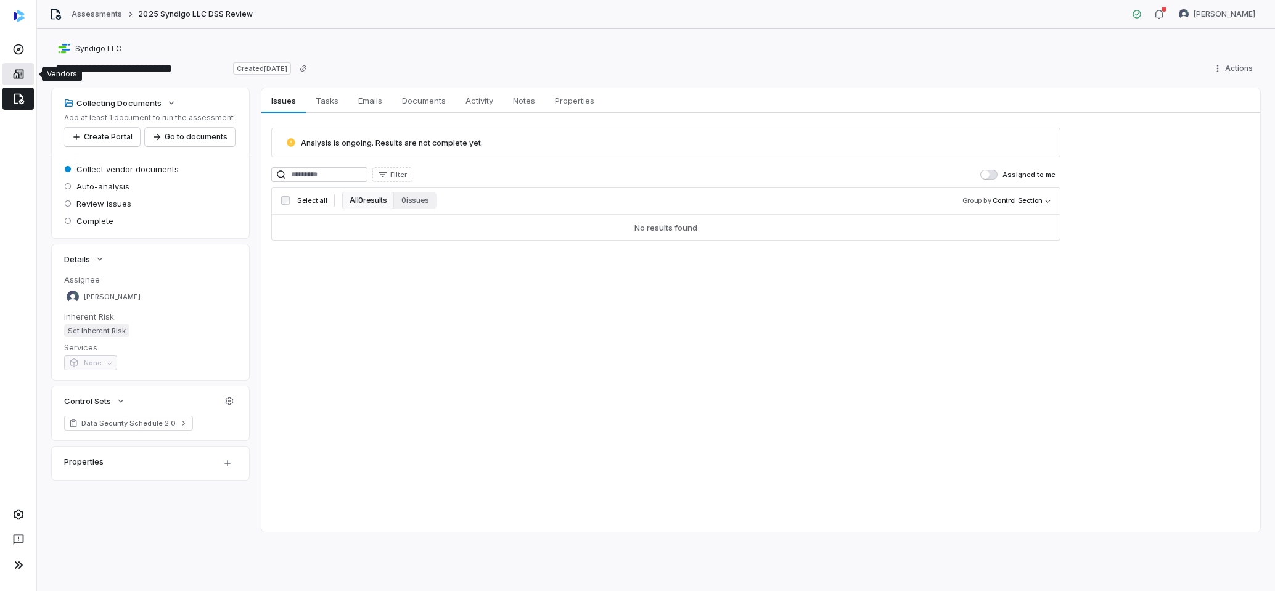
click at [9, 75] on link at bounding box center [17, 74] width 31 height 22
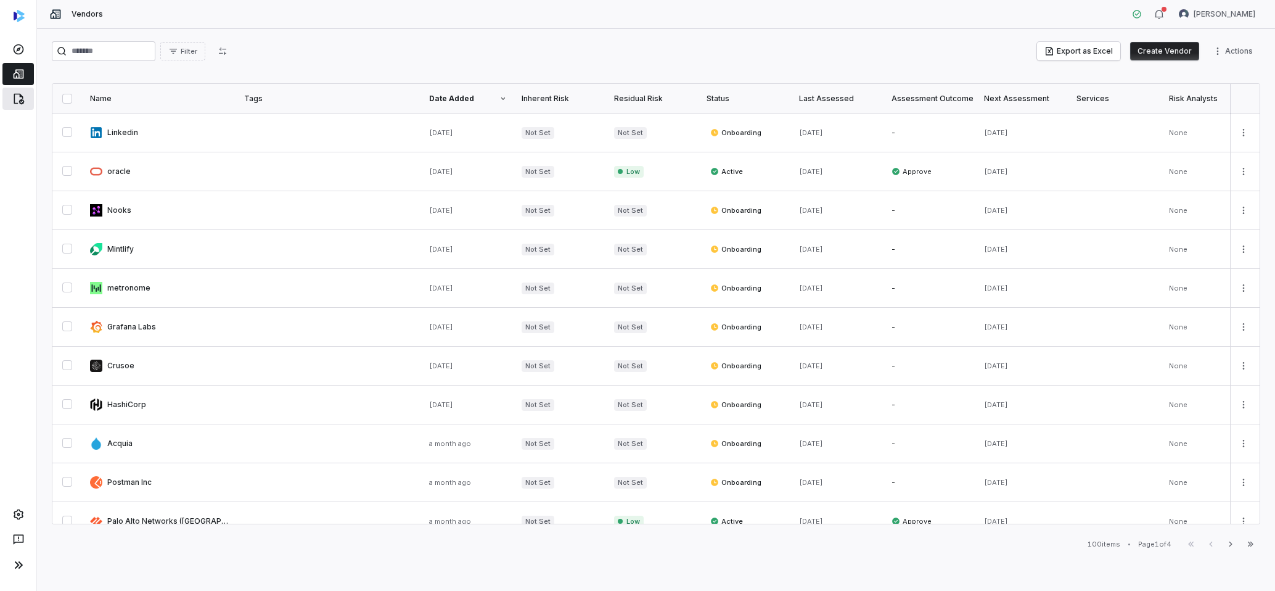
click at [14, 89] on link at bounding box center [17, 99] width 31 height 22
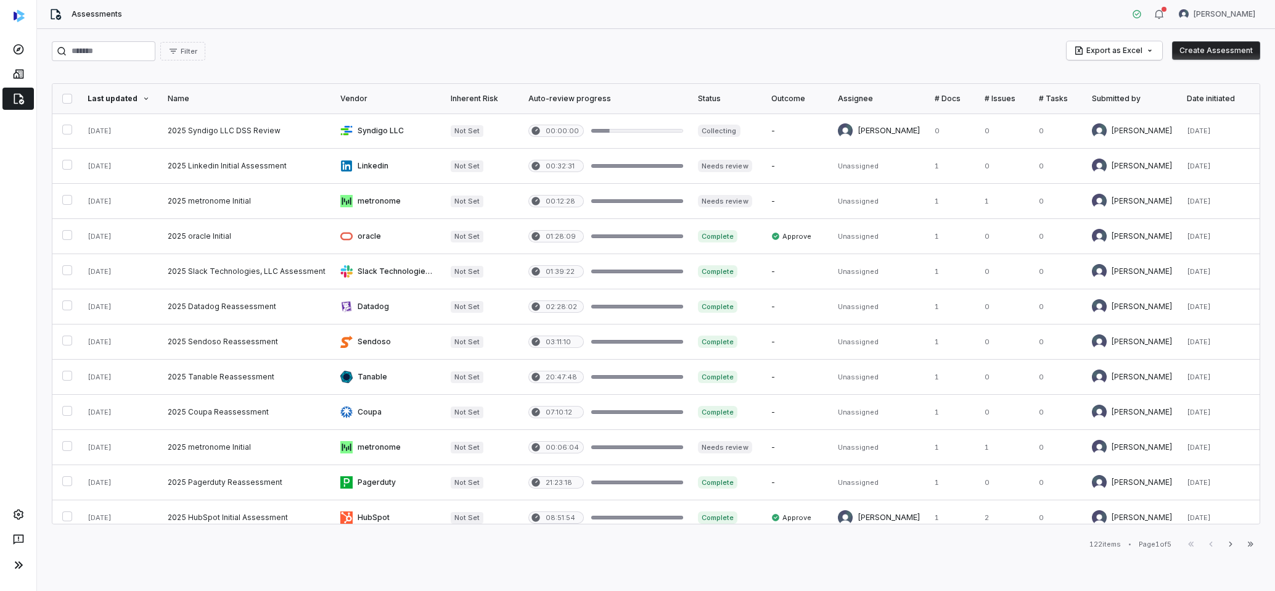
click at [753, 71] on div "Filter Export as Excel Create Assessment Last updated Name Vendor Inherent Risk…" at bounding box center [656, 310] width 1238 height 562
click at [15, 101] on icon at bounding box center [18, 98] width 12 height 12
click at [16, 46] on icon at bounding box center [18, 49] width 10 height 10
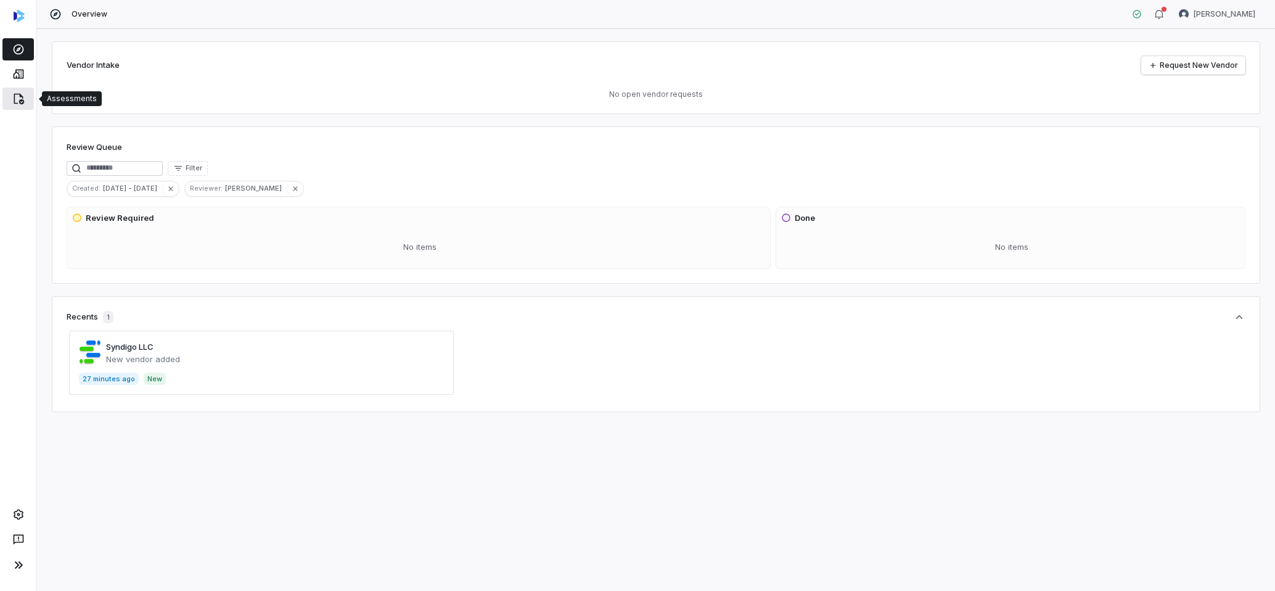
click at [12, 95] on icon at bounding box center [18, 98] width 12 height 12
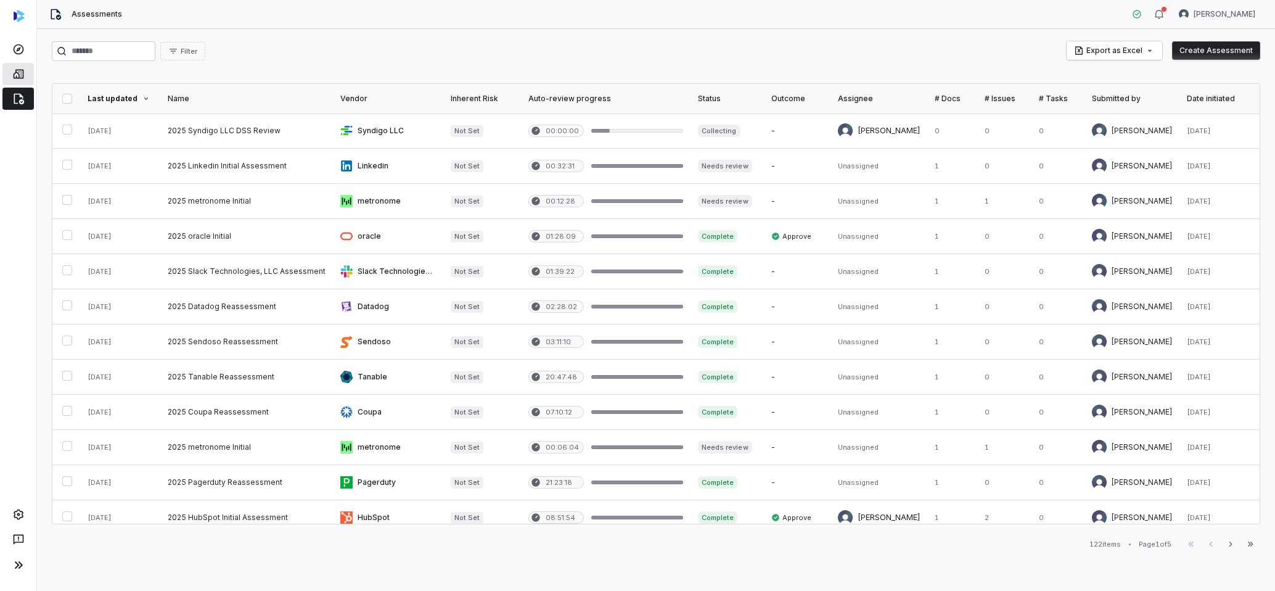
click at [5, 79] on link at bounding box center [17, 74] width 31 height 22
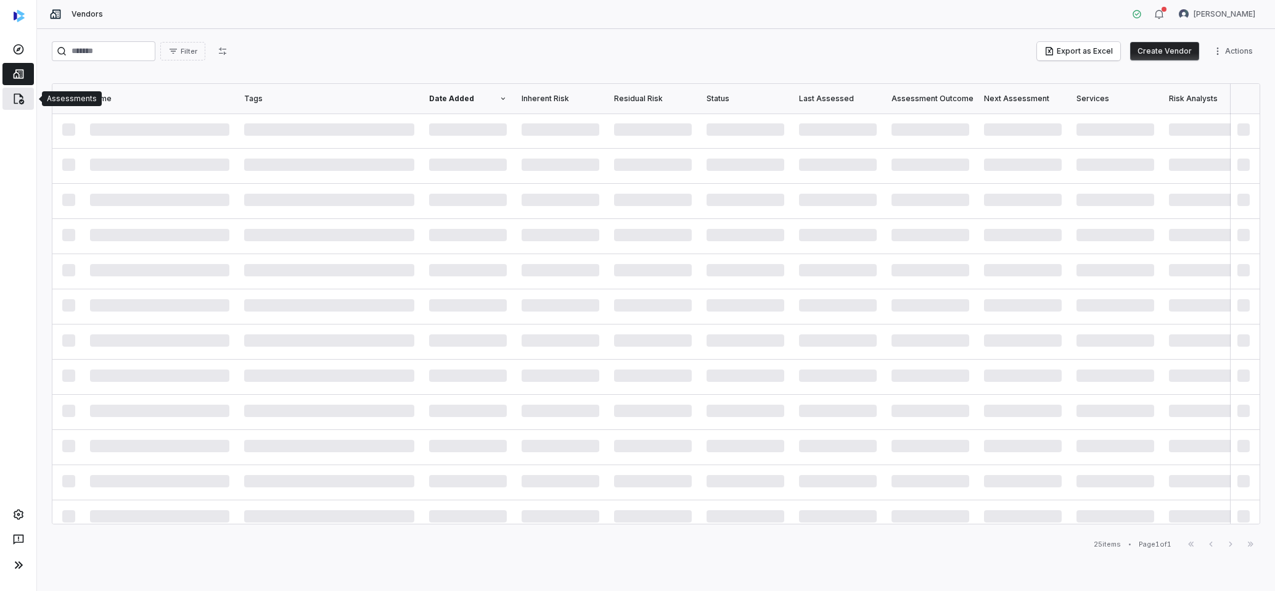
click at [17, 97] on icon at bounding box center [18, 98] width 12 height 12
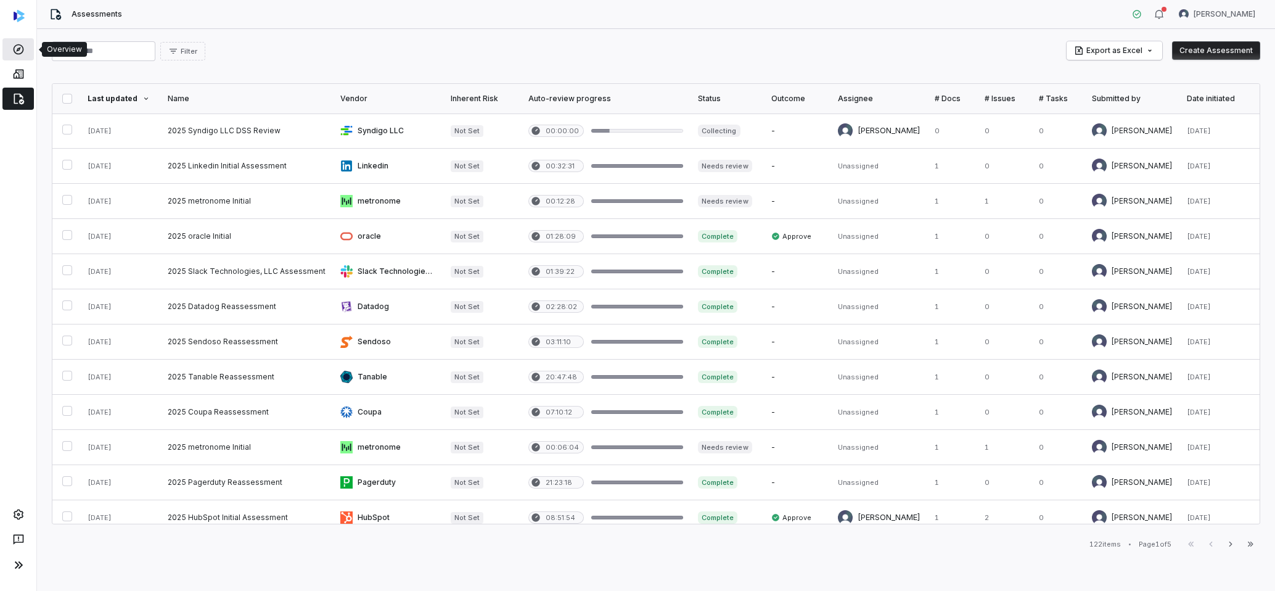
click at [25, 54] on link at bounding box center [17, 49] width 31 height 22
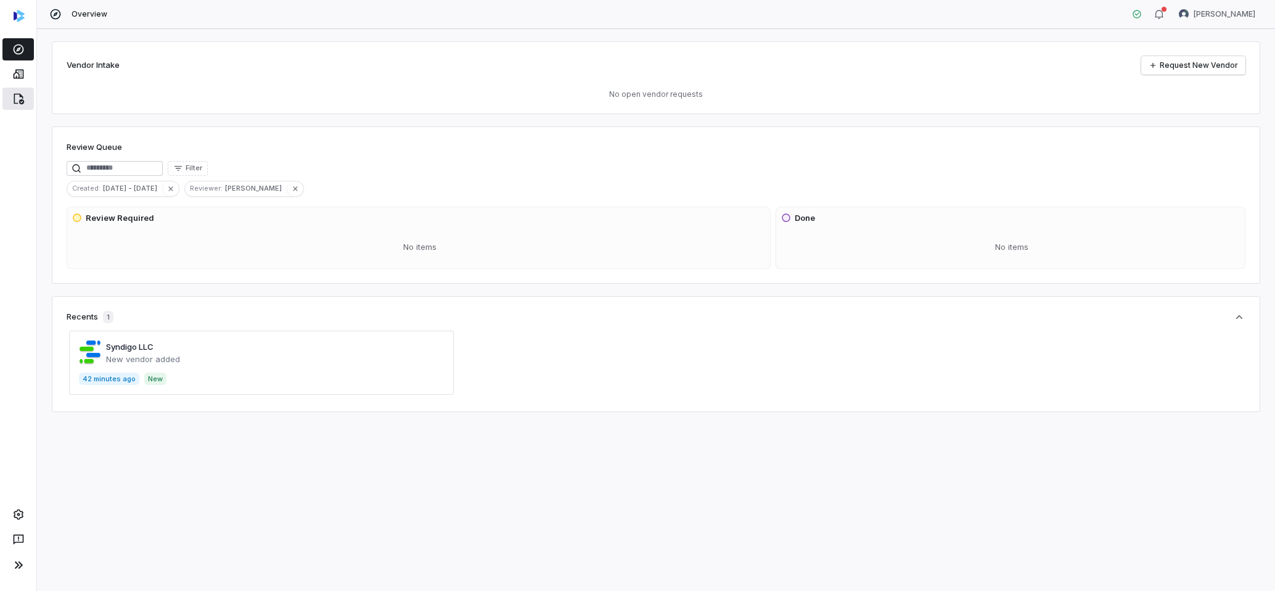
click at [10, 101] on link at bounding box center [17, 99] width 31 height 22
